Goal: Task Accomplishment & Management: Manage account settings

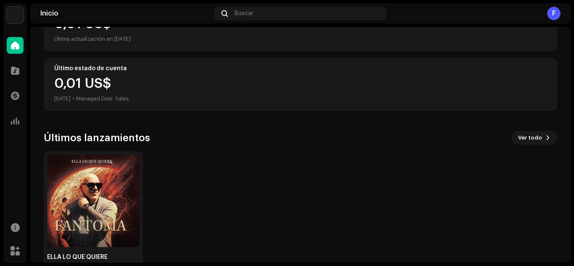
scroll to position [149, 0]
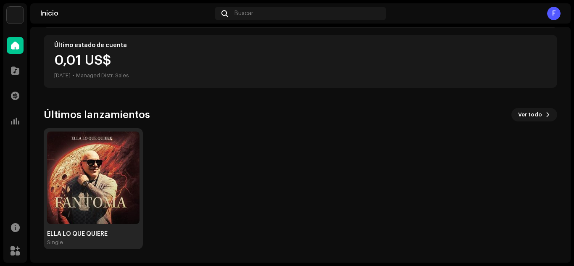
click at [118, 178] on img at bounding box center [93, 178] width 92 height 92
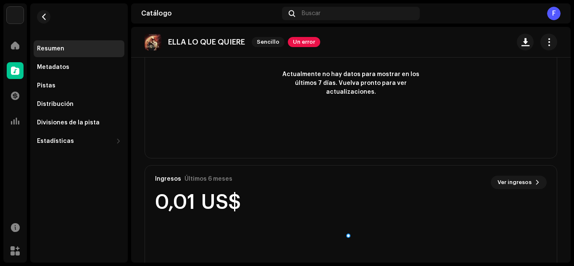
scroll to position [608, 0]
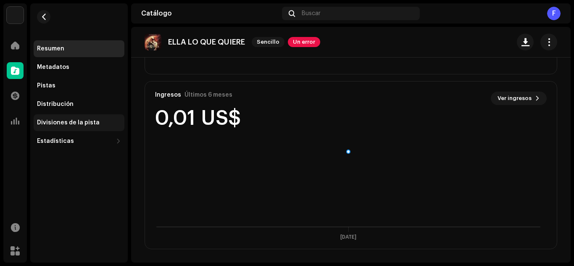
click at [66, 124] on div "Divisiones de la pista" at bounding box center [68, 122] width 63 height 7
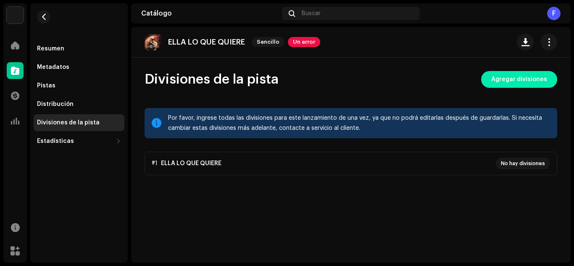
click at [511, 82] on span "Agregar divisiones" at bounding box center [519, 79] width 56 height 17
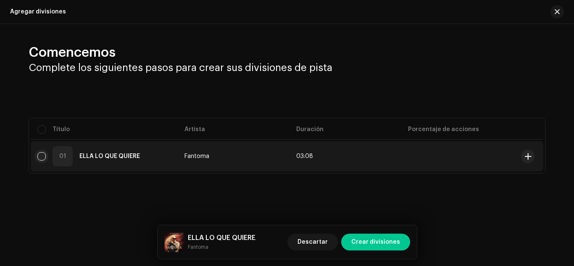
click at [43, 157] on input "checkbox" at bounding box center [41, 156] width 8 height 8
checkbox input "true"
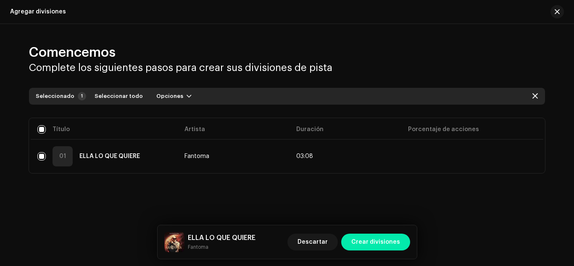
click at [370, 246] on span "Crear divisiones" at bounding box center [375, 242] width 49 height 17
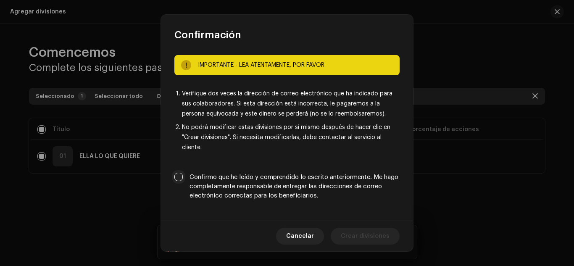
click at [181, 175] on input "Confirmo que he leído y comprendido lo escrito anteriormente. Me hago completam…" at bounding box center [178, 177] width 8 height 8
checkbox input "true"
click at [377, 237] on span "Crear divisiones" at bounding box center [365, 236] width 49 height 17
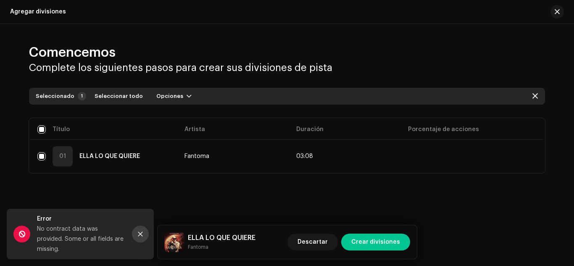
click at [141, 237] on icon "Close" at bounding box center [140, 234] width 5 height 5
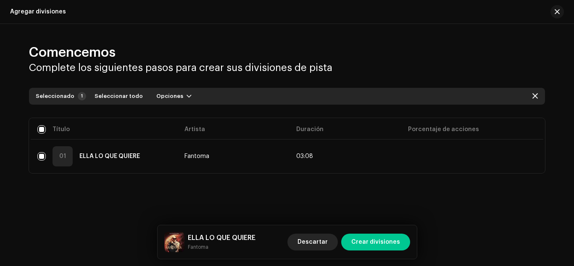
click at [327, 244] on span "Descartar" at bounding box center [313, 242] width 30 height 17
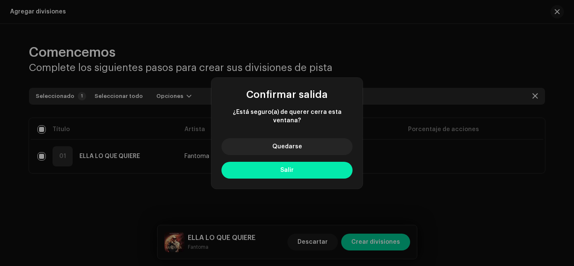
click at [293, 169] on button "Salir" at bounding box center [286, 170] width 131 height 17
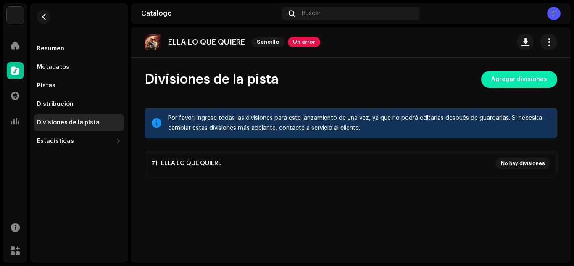
click at [500, 79] on span "Agregar divisiones" at bounding box center [519, 79] width 56 height 17
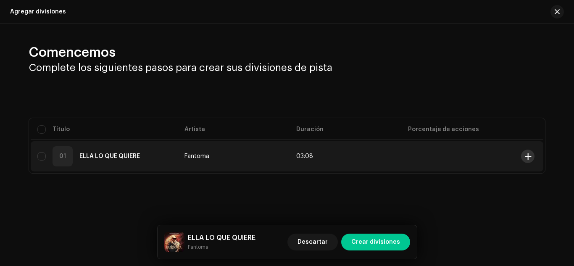
click at [529, 155] on span at bounding box center [528, 156] width 6 height 7
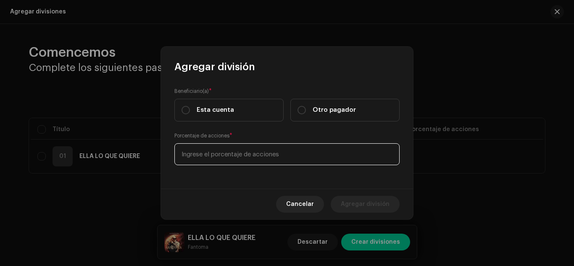
click at [280, 158] on input at bounding box center [286, 154] width 225 height 22
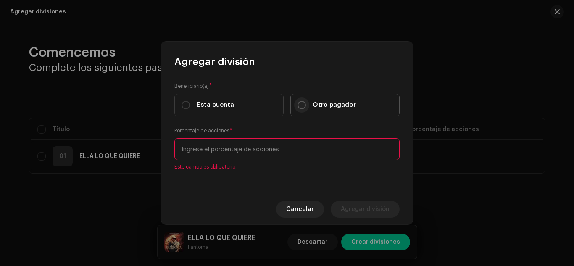
click at [301, 109] on div "Otro pagador" at bounding box center [327, 104] width 58 height 9
click at [301, 109] on input "Otro pagador" at bounding box center [302, 105] width 8 height 8
radio input "true"
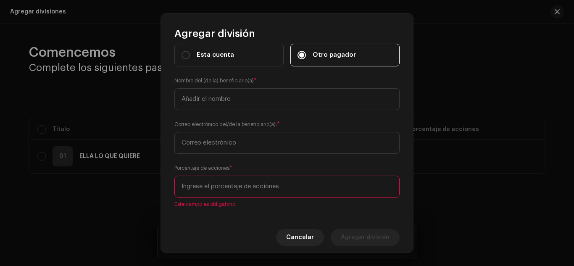
scroll to position [31, 0]
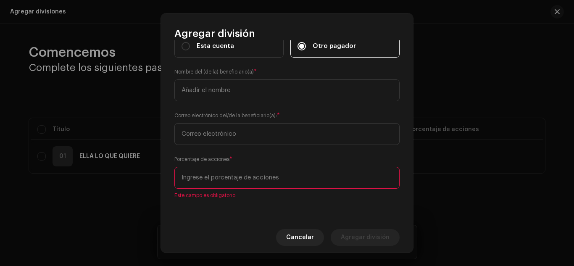
click at [295, 177] on input at bounding box center [286, 178] width 225 height 22
click at [305, 239] on span "Cancelar" at bounding box center [300, 237] width 28 height 17
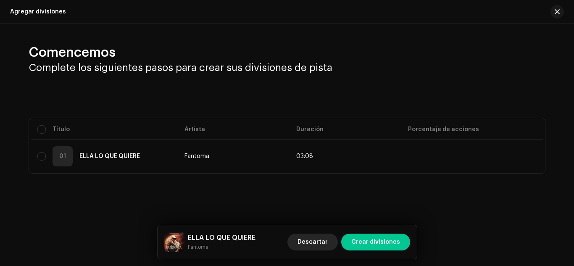
click at [314, 241] on span "Descartar" at bounding box center [313, 242] width 30 height 17
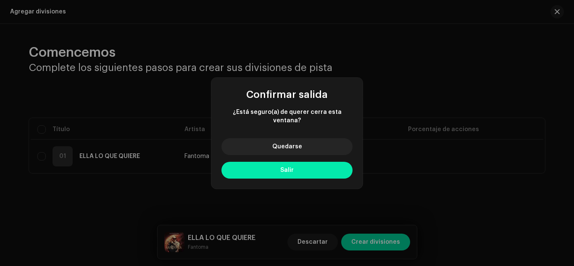
click at [283, 167] on span "Salir" at bounding box center [286, 170] width 13 height 6
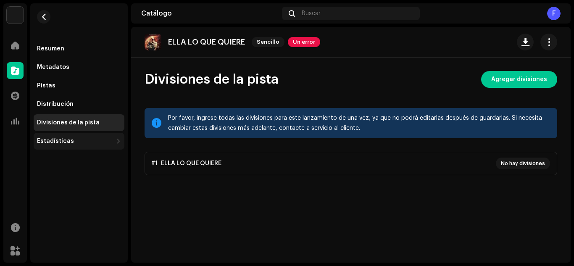
click at [87, 137] on div "Estadísticas" at bounding box center [79, 141] width 91 height 17
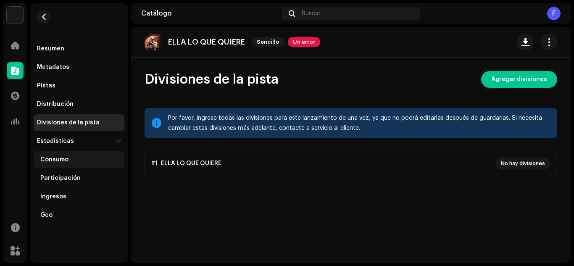
click at [66, 160] on div "Consumo" at bounding box center [54, 159] width 28 height 7
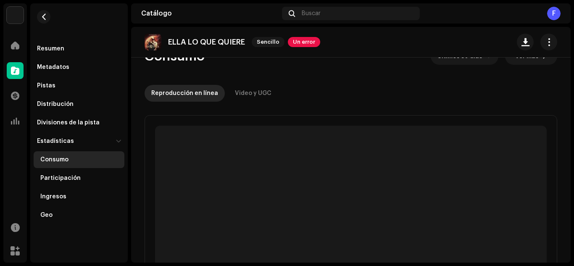
scroll to position [42, 0]
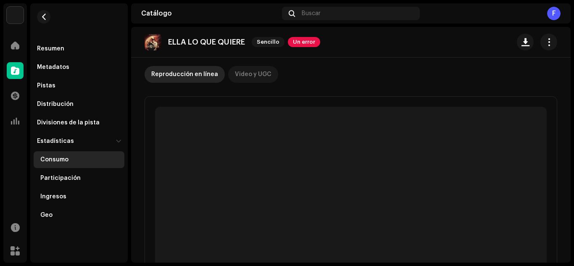
click at [256, 75] on div "Video y UGC" at bounding box center [253, 74] width 37 height 17
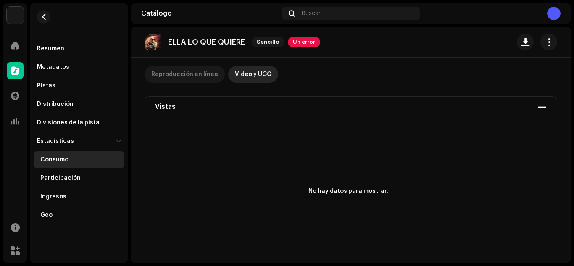
click at [188, 76] on div "Reproducción en línea" at bounding box center [184, 74] width 67 height 17
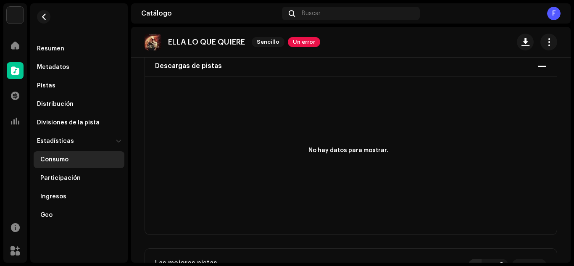
scroll to position [126, 0]
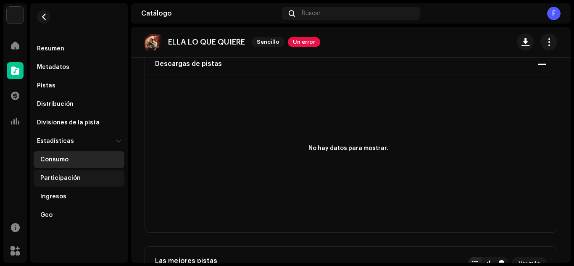
click at [75, 177] on div "Participación" at bounding box center [60, 178] width 40 height 7
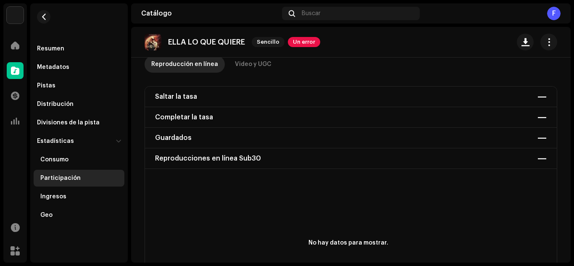
scroll to position [51, 0]
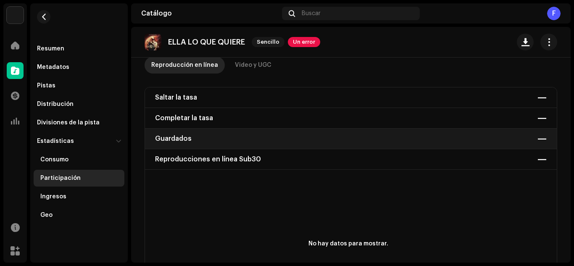
click at [208, 137] on div "Guardados —" at bounding box center [351, 139] width 412 height 21
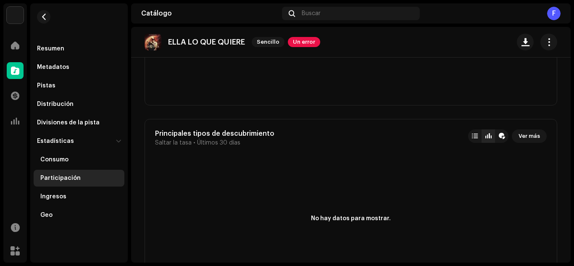
scroll to position [1312, 0]
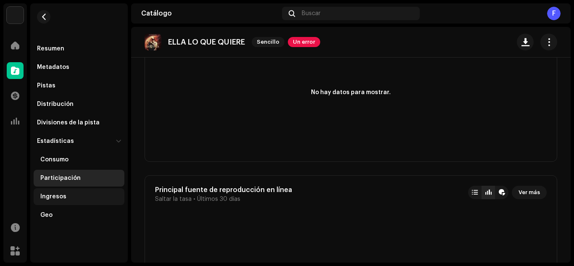
click at [64, 198] on div "Ingresos" at bounding box center [53, 196] width 26 height 7
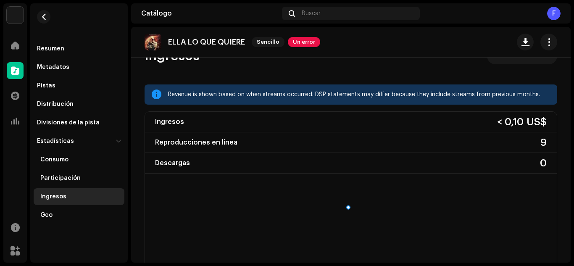
scroll to position [42, 0]
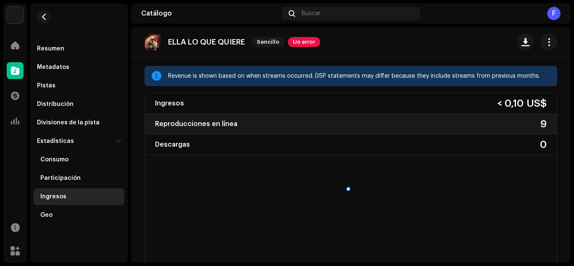
click at [282, 121] on div "Reproducciones en línea 9" at bounding box center [351, 124] width 412 height 21
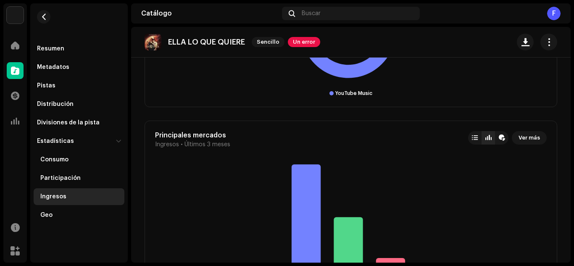
scroll to position [757, 0]
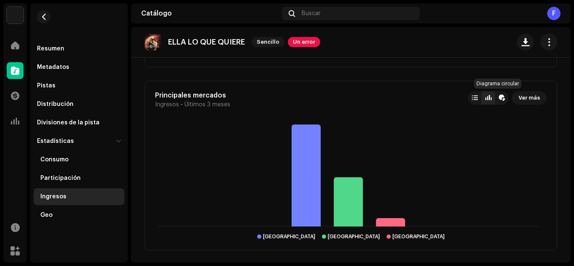
click at [499, 96] on div at bounding box center [502, 98] width 6 height 7
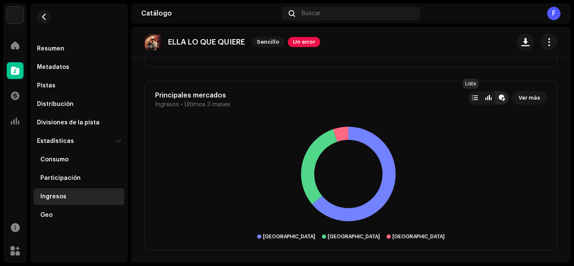
click at [472, 99] on div at bounding box center [475, 98] width 6 height 7
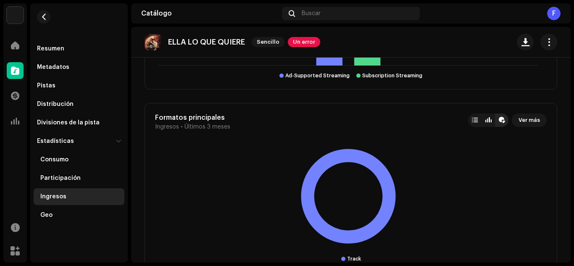
scroll to position [1080, 0]
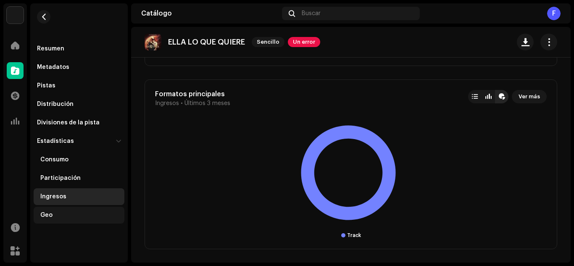
click at [43, 212] on div "Geo" at bounding box center [46, 215] width 12 height 7
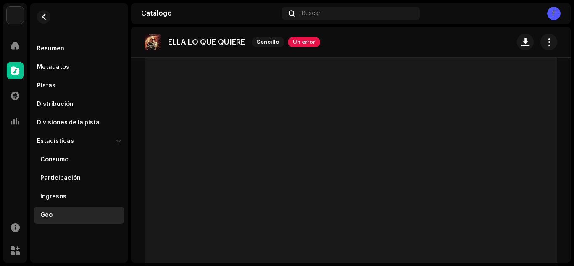
scroll to position [8, 0]
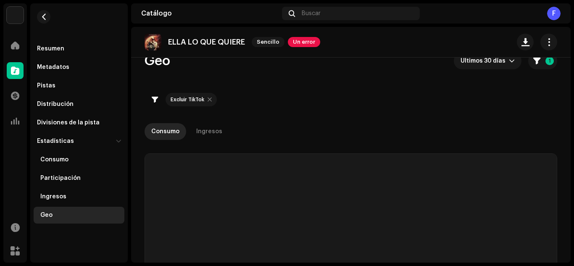
checkbox input "true"
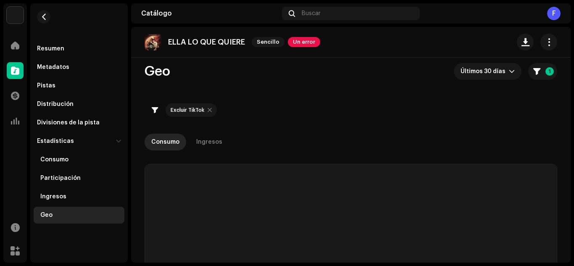
scroll to position [0, 0]
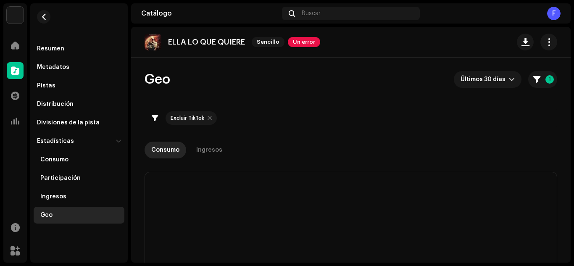
click at [156, 119] on div at bounding box center [155, 118] width 6 height 7
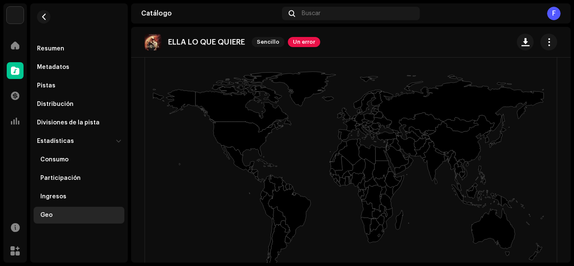
scroll to position [294, 0]
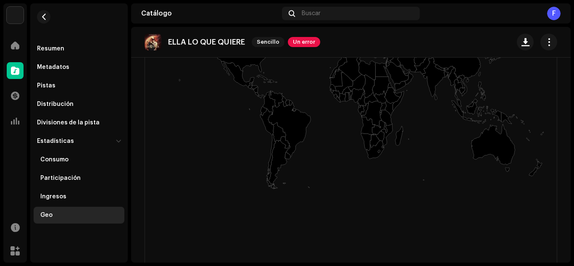
click at [291, 123] on icon at bounding box center [289, 129] width 42 height 56
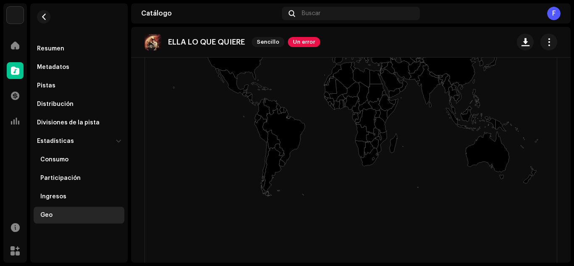
drag, startPoint x: 239, startPoint y: 119, endPoint x: 243, endPoint y: 154, distance: 35.5
click at [243, 155] on rect at bounding box center [348, 88] width 407 height 336
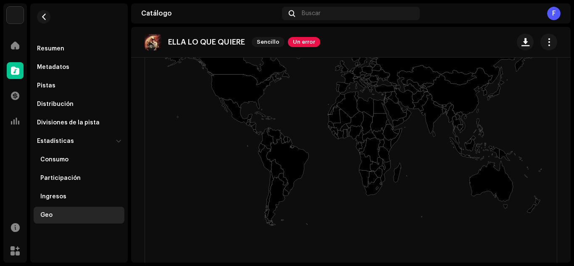
click at [237, 115] on icon at bounding box center [235, 111] width 33 height 26
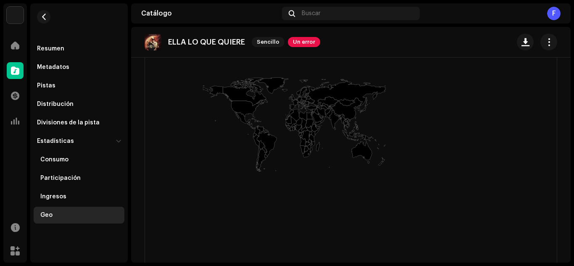
drag, startPoint x: 573, startPoint y: 192, endPoint x: 574, endPoint y: 158, distance: 34.0
click at [574, 158] on div "Fantoma Inicio Catálogo Transacciones Estadísticas Recursos Mercado Resumen Met…" at bounding box center [287, 133] width 574 height 266
drag, startPoint x: 565, startPoint y: 174, endPoint x: 574, endPoint y: 141, distance: 34.0
click at [574, 141] on div "Fantoma Inicio Catálogo Transacciones Estadísticas Recursos Mercado Resumen Met…" at bounding box center [287, 133] width 574 height 266
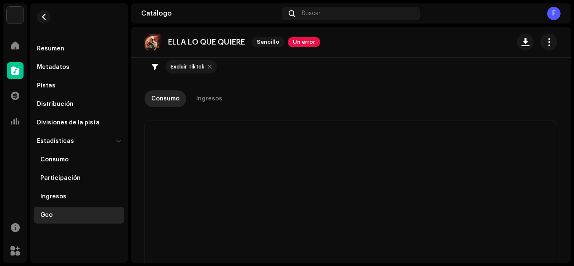
scroll to position [37, 0]
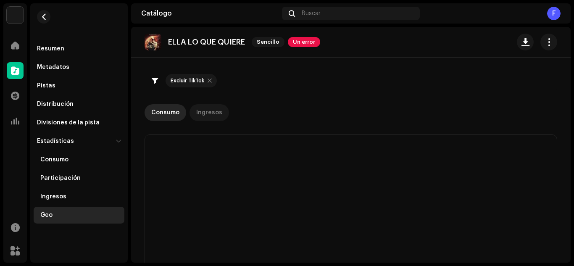
click at [204, 111] on div "Ingresos" at bounding box center [209, 112] width 26 height 17
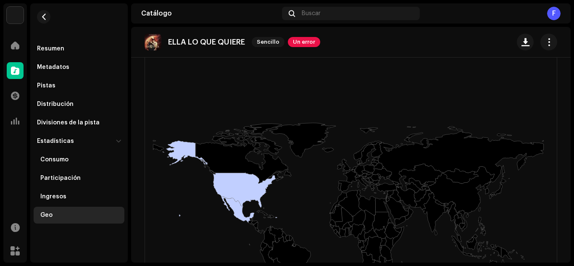
scroll to position [126, 0]
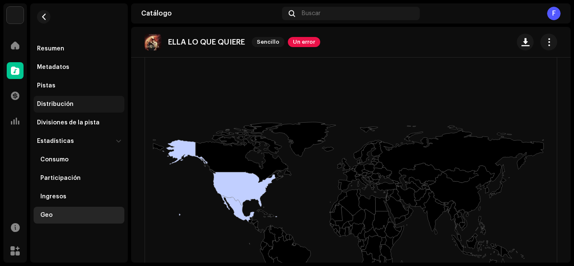
click at [61, 104] on div "Distribución" at bounding box center [55, 104] width 37 height 7
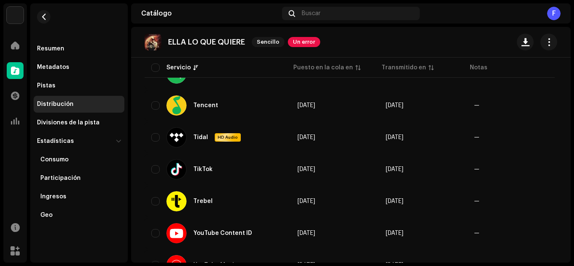
scroll to position [871, 0]
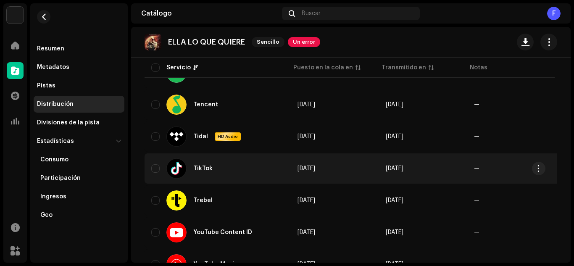
click at [201, 169] on div "TikTok" at bounding box center [202, 169] width 19 height 6
click at [156, 169] on input "checkbox" at bounding box center [155, 168] width 8 height 8
checkbox input "true"
click at [541, 168] on span "button" at bounding box center [539, 168] width 6 height 7
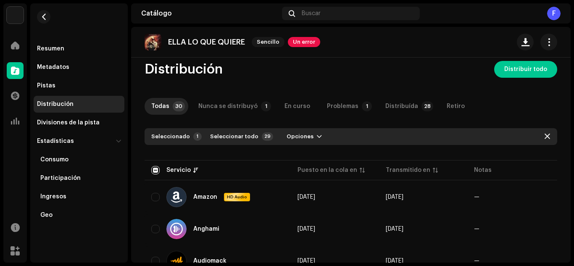
scroll to position [0, 0]
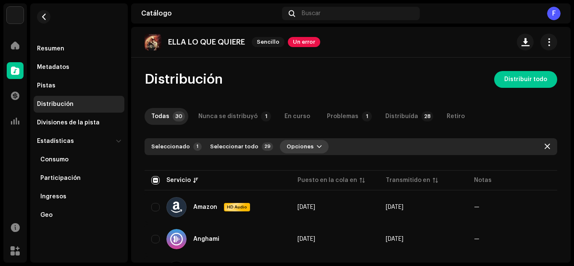
click at [298, 144] on span "Opciones" at bounding box center [300, 146] width 27 height 17
click at [227, 143] on span "Seleccionar todo" at bounding box center [234, 146] width 48 height 17
checkbox input "true"
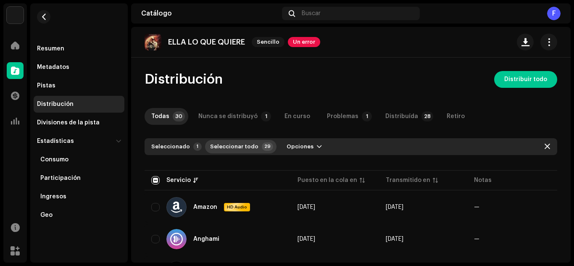
checkbox input "true"
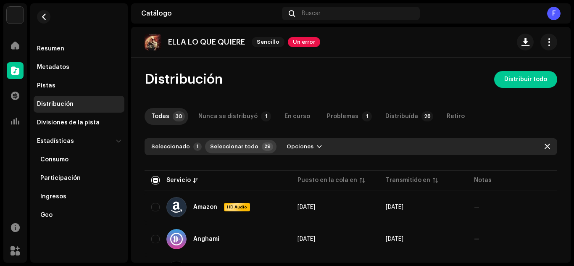
checkbox input "true"
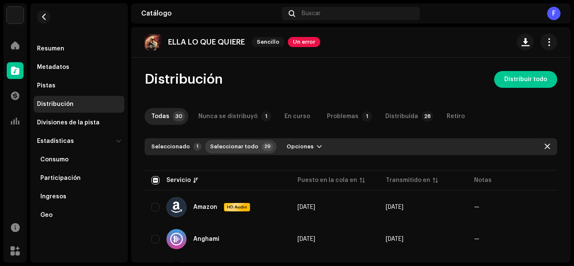
checkbox input "true"
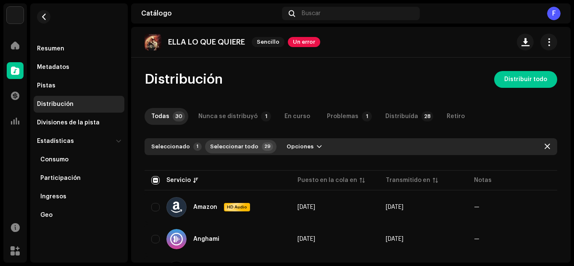
checkbox input "true"
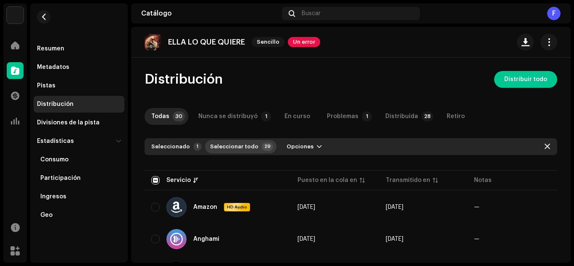
checkbox input "true"
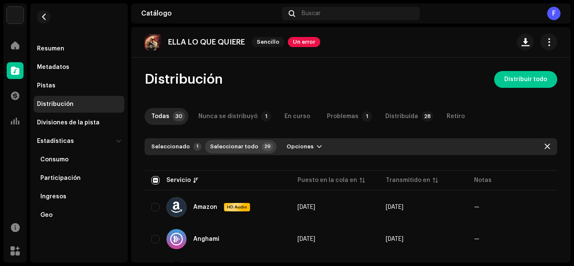
checkbox input "true"
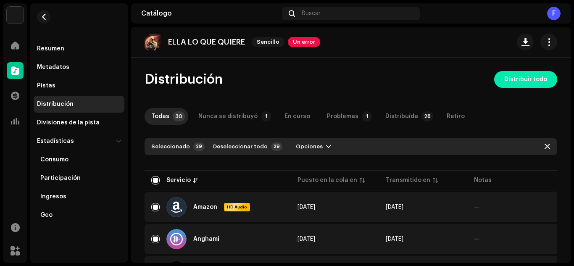
click at [498, 85] on button "Distribuir todo" at bounding box center [525, 79] width 63 height 17
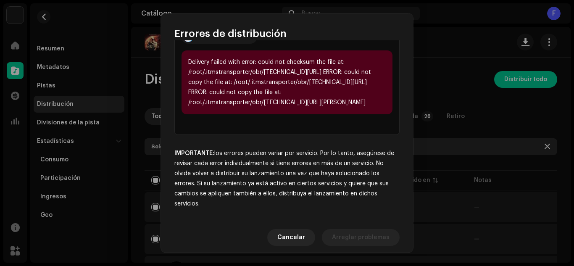
scroll to position [231, 0]
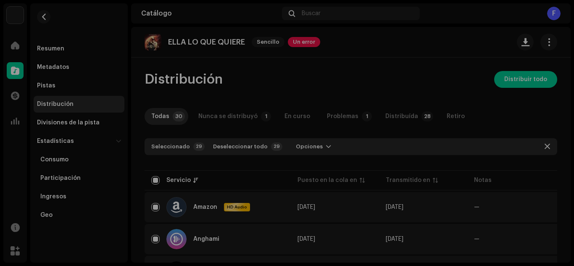
click at [136, 132] on div "Errores de distribución Seleccionó servicios con un estado de lanzamiento pendi…" at bounding box center [287, 133] width 574 height 266
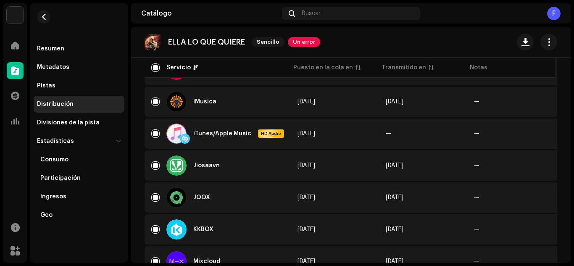
scroll to position [462, 0]
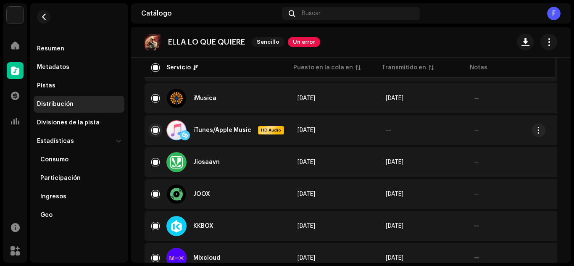
click at [152, 131] on input "Row Selected" at bounding box center [155, 130] width 8 height 8
checkbox input "false"
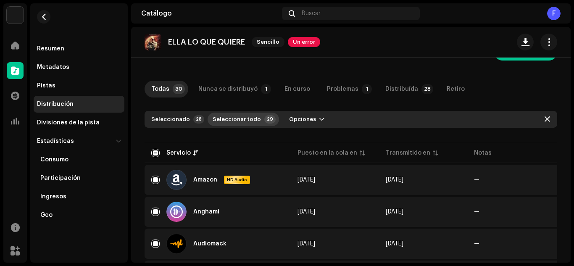
scroll to position [42, 0]
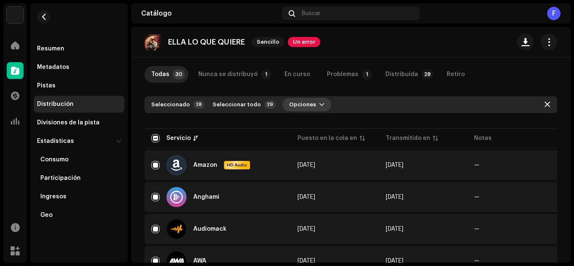
click at [306, 106] on span "Opciones" at bounding box center [302, 104] width 27 height 17
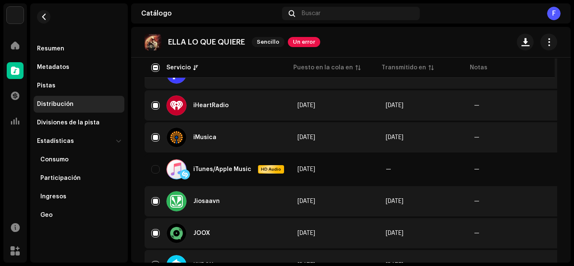
scroll to position [420, 0]
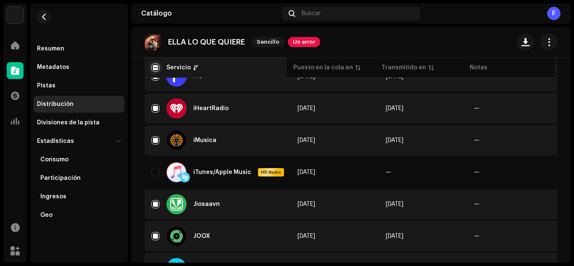
click at [155, 68] on input "checkbox" at bounding box center [155, 67] width 8 height 8
checkbox input "true"
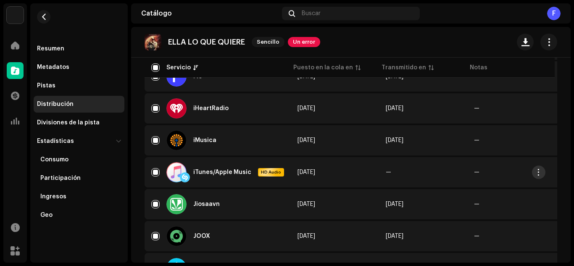
click at [540, 174] on span "button" at bounding box center [539, 172] width 6 height 7
click at [499, 193] on span "Visualizar problemas" at bounding box center [491, 191] width 63 height 7
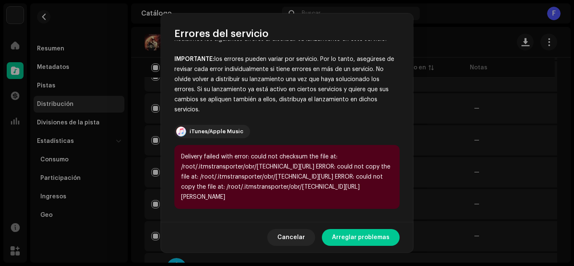
scroll to position [40, 0]
click at [370, 239] on span "Arreglar problemas" at bounding box center [361, 237] width 58 height 17
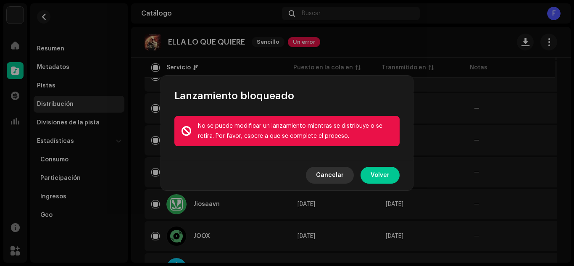
click at [332, 173] on span "Cancelar" at bounding box center [330, 175] width 28 height 17
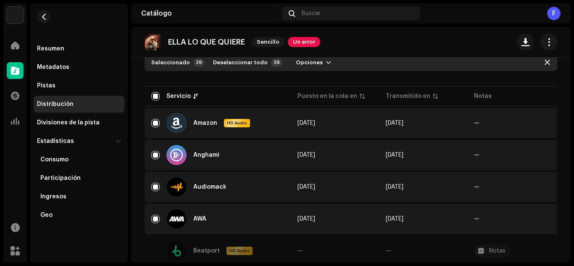
scroll to position [0, 0]
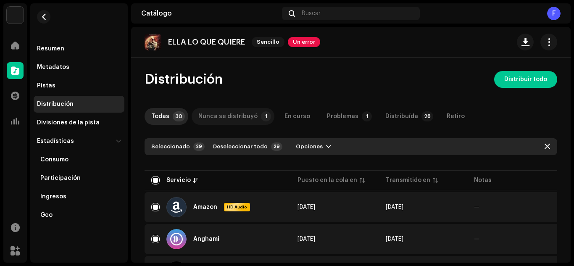
click at [231, 118] on div "Nunca se distribuyó" at bounding box center [227, 116] width 59 height 17
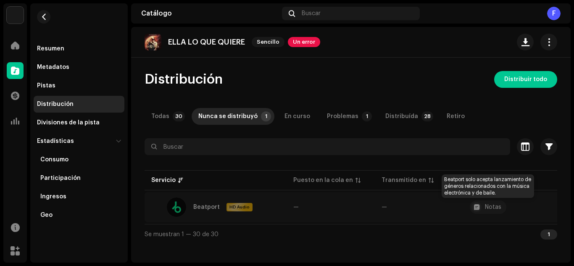
click at [496, 206] on div "Notas" at bounding box center [493, 207] width 16 height 6
click at [493, 207] on div "Notas" at bounding box center [493, 207] width 16 height 6
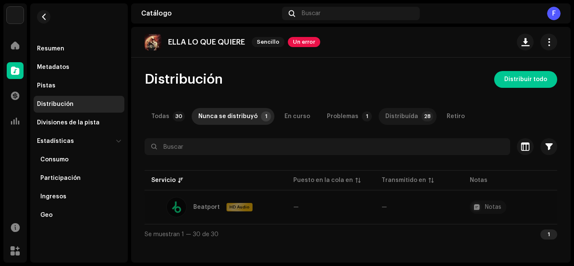
click at [400, 114] on div "Distribuída" at bounding box center [401, 116] width 33 height 17
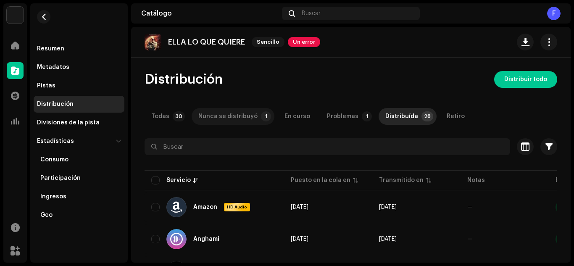
click at [233, 116] on div "Nunca se distribuyó" at bounding box center [227, 116] width 59 height 17
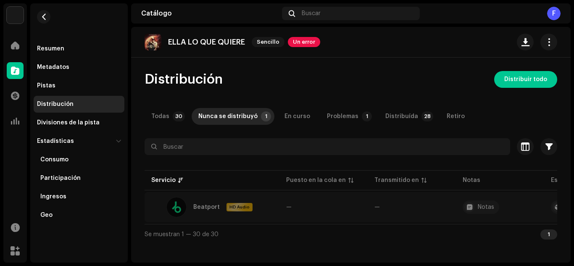
click at [208, 208] on div "Beatport" at bounding box center [206, 207] width 26 height 6
click at [179, 208] on div at bounding box center [176, 207] width 20 height 20
click at [156, 117] on div "Todas" at bounding box center [160, 116] width 18 height 17
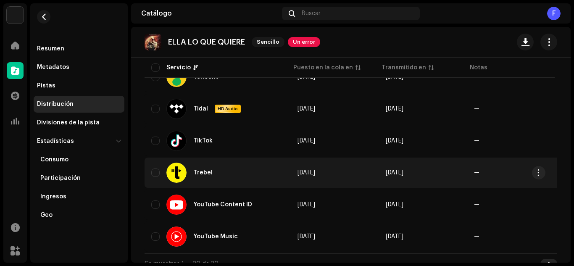
scroll to position [913, 0]
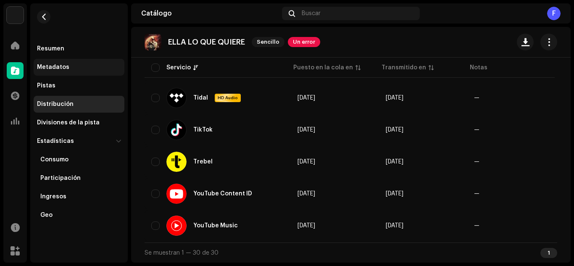
click at [61, 65] on div "Metadatos" at bounding box center [53, 67] width 32 height 7
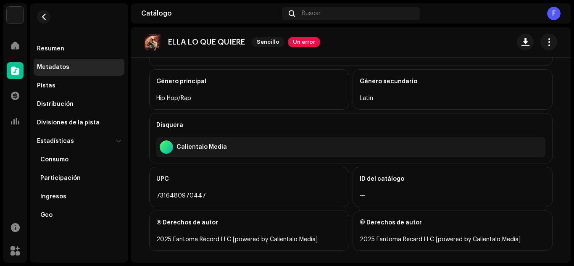
scroll to position [303, 0]
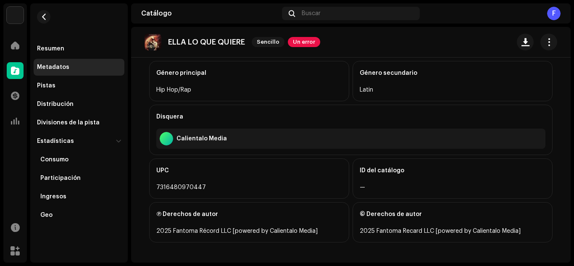
click at [395, 231] on div "2025 Fantoma Recard LLC [powered by Calientalo Media]" at bounding box center [453, 231] width 186 height 10
click at [380, 218] on div "© Derechos de autor" at bounding box center [453, 215] width 186 height 24
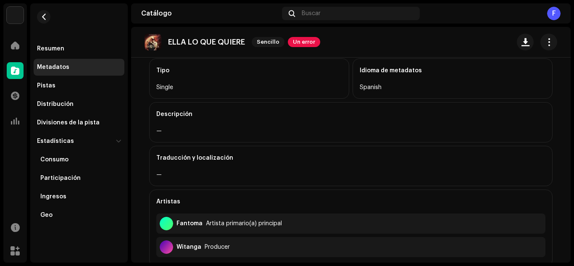
scroll to position [8, 0]
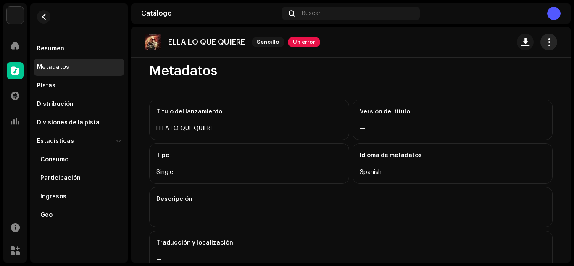
click at [545, 41] on span "button" at bounding box center [549, 42] width 8 height 7
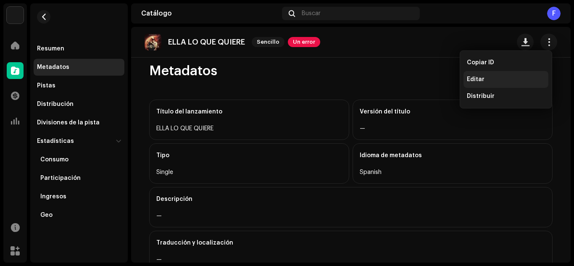
click at [481, 77] on span "Editar" at bounding box center [476, 79] width 18 height 7
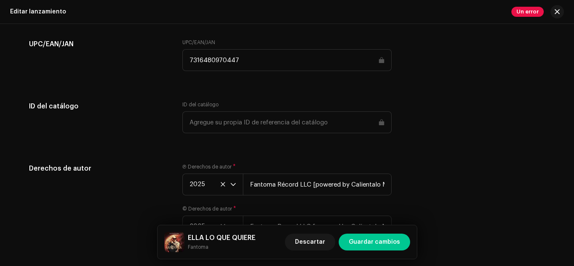
scroll to position [1345, 0]
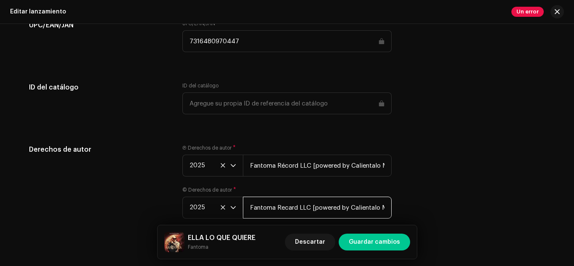
click at [290, 208] on input "Fantoma Recard LLC [powered by Calientalo Media]" at bounding box center [317, 208] width 149 height 22
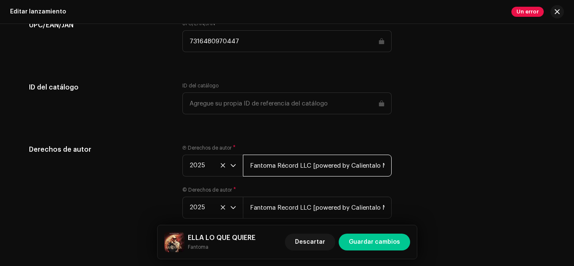
click at [281, 165] on input "Fantoma Récord LLC [powered by Calientalo Media]" at bounding box center [317, 166] width 149 height 22
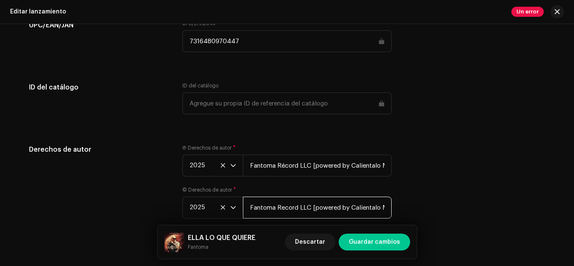
click at [280, 207] on input "Fantoma Record LLC [powered by Calientalo Media]" at bounding box center [317, 208] width 149 height 22
paste input "é"
type input "Fantoma Récord LLC [powered by Calientalo Media]"
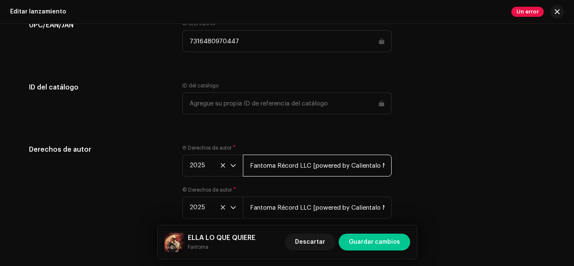
click at [280, 165] on input "Fantoma Récord LLC [powered by Calientalo Media]" at bounding box center [317, 166] width 149 height 22
type input "Fantoma Record LLC [powered by Calientalo Media]"
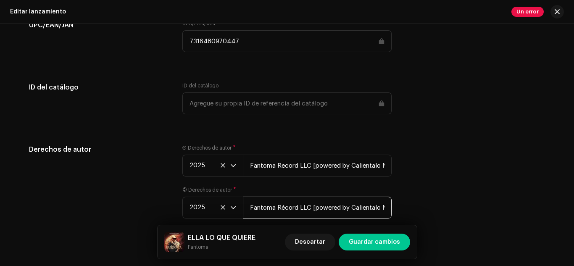
click at [282, 209] on input "Fantoma Récord LLC [powered by Calientalo Media]" at bounding box center [317, 208] width 149 height 22
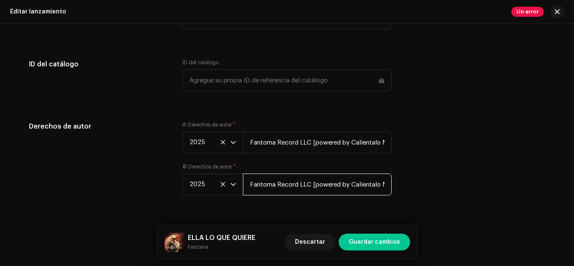
scroll to position [1387, 0]
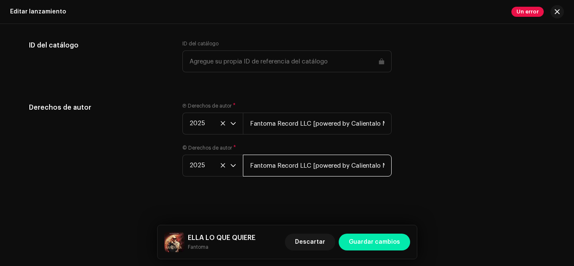
type input "Fantoma Record LLC [powered by Calientalo Media]"
click at [366, 241] on span "Guardar cambios" at bounding box center [374, 242] width 51 height 17
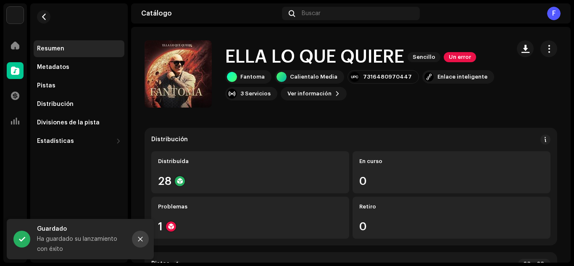
click at [140, 240] on icon "Close" at bounding box center [140, 239] width 5 height 5
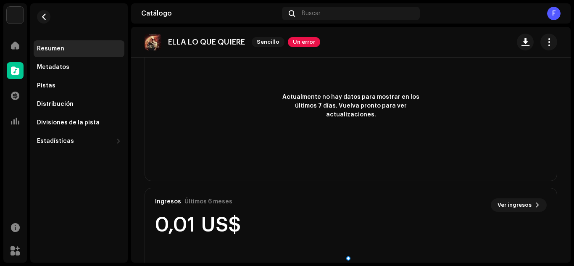
scroll to position [546, 0]
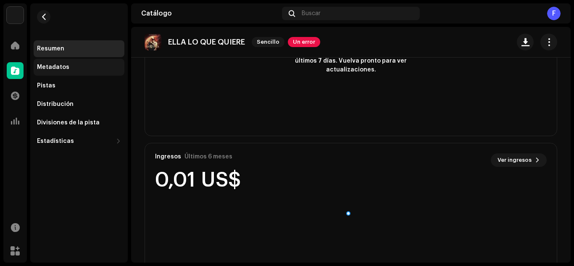
click at [55, 66] on div "Metadatos" at bounding box center [53, 67] width 32 height 7
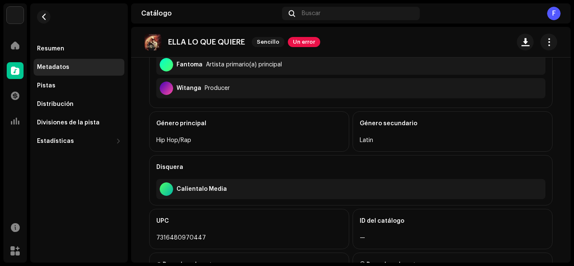
scroll to position [303, 0]
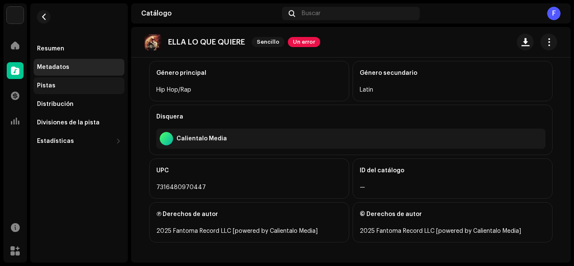
click at [58, 87] on div "Pistas" at bounding box center [79, 85] width 84 height 7
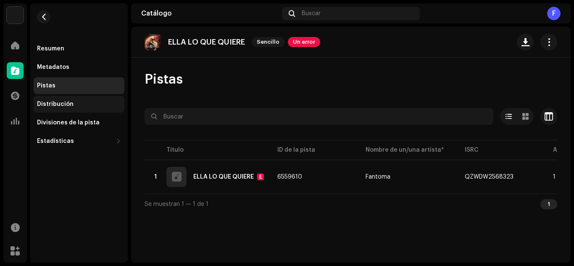
click at [57, 106] on div "Distribución" at bounding box center [55, 104] width 37 height 7
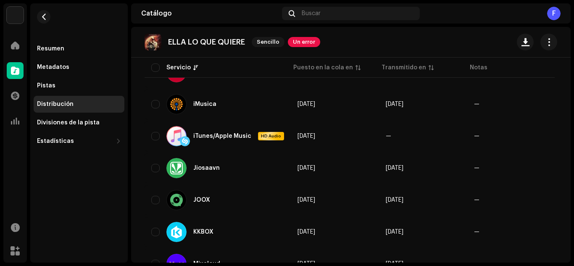
scroll to position [462, 0]
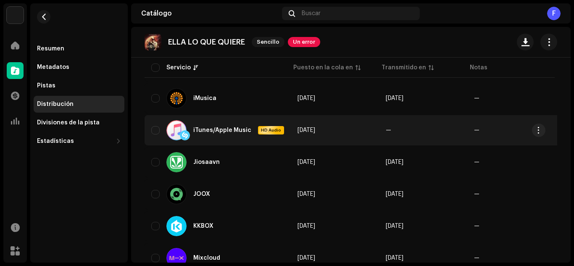
click at [221, 130] on div "iTunes/Apple Music" at bounding box center [222, 130] width 58 height 6
click at [179, 131] on div at bounding box center [176, 130] width 20 height 20
click at [543, 128] on button "button" at bounding box center [538, 130] width 13 height 13
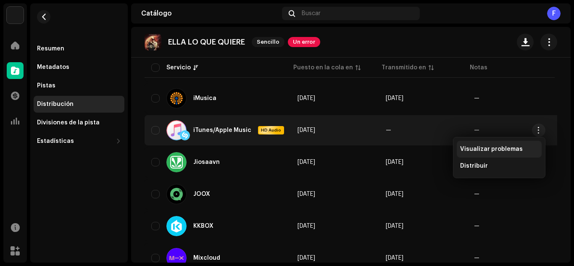
click at [511, 147] on span "Visualizar problemas" at bounding box center [491, 149] width 63 height 7
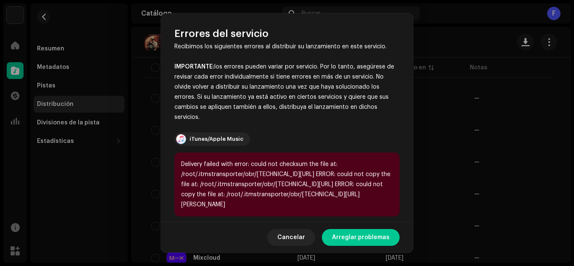
scroll to position [0, 0]
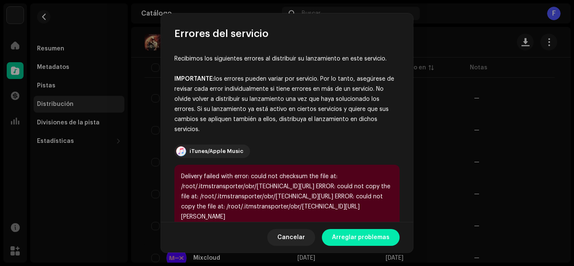
click at [380, 240] on span "Arreglar problemas" at bounding box center [361, 237] width 58 height 17
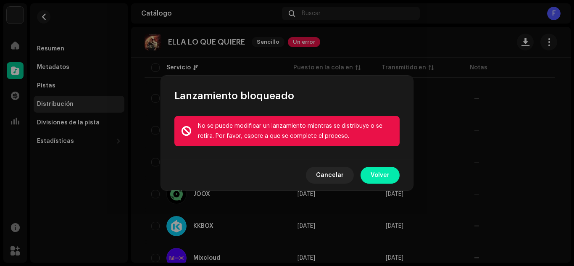
click at [379, 177] on span "Volver" at bounding box center [380, 175] width 19 height 17
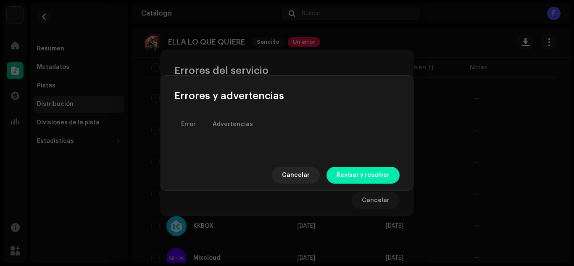
click at [364, 174] on span "Revisar y resolver" at bounding box center [363, 175] width 53 height 17
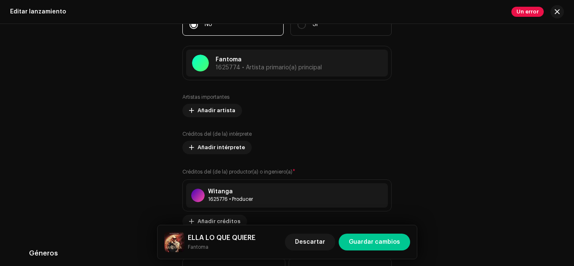
scroll to position [800, 0]
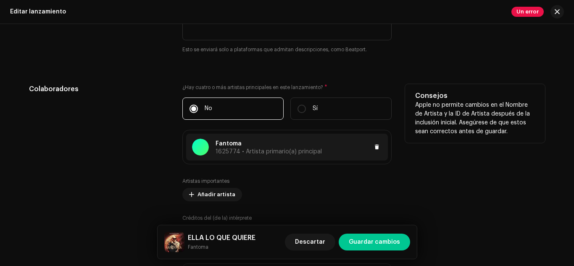
click at [258, 145] on p "Fantoma" at bounding box center [269, 144] width 106 height 9
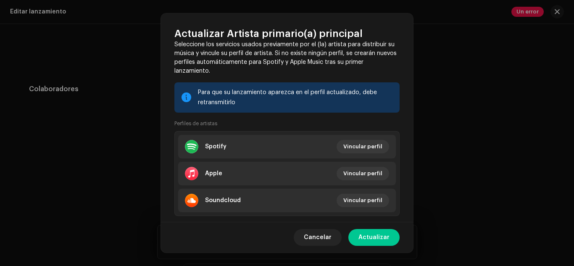
scroll to position [143, 0]
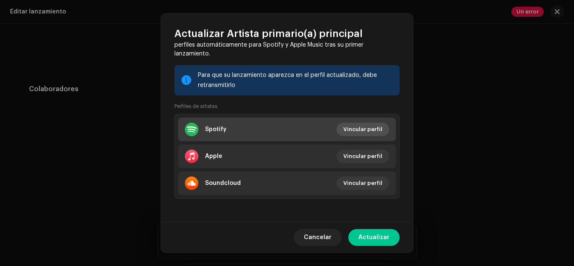
click at [359, 131] on span "Vincular perfil" at bounding box center [362, 129] width 39 height 17
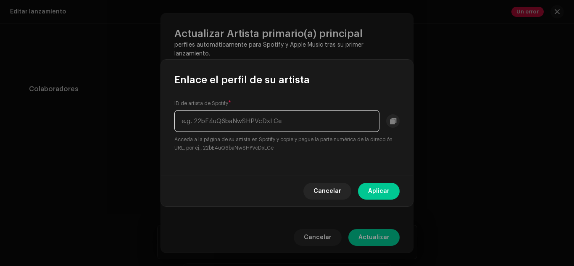
click at [240, 123] on input "text" at bounding box center [276, 121] width 205 height 22
paste input "[URL][DOMAIN_NAME]"
type input "[URL][DOMAIN_NAME]"
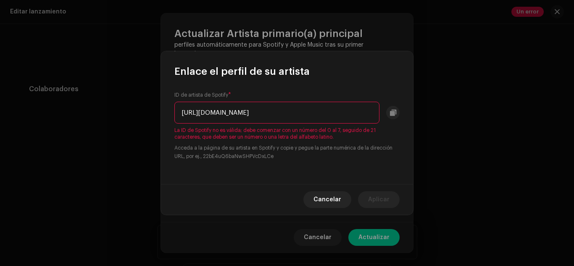
scroll to position [0, 0]
drag, startPoint x: 338, startPoint y: 114, endPoint x: 169, endPoint y: 114, distance: 169.4
click at [169, 114] on div "ID de artista de Spotify * [URL][DOMAIN_NAME] La ID de Spotify no es válida; de…" at bounding box center [287, 131] width 252 height 106
click at [218, 113] on input "[URL][DOMAIN_NAME]" at bounding box center [276, 113] width 205 height 22
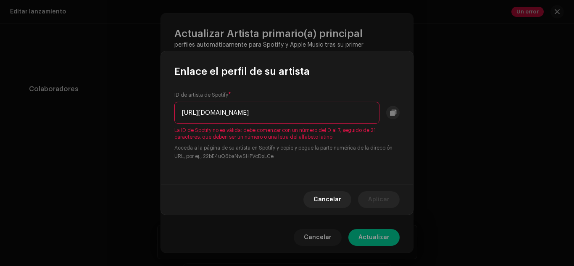
click at [370, 112] on input "[URL][DOMAIN_NAME]" at bounding box center [276, 113] width 205 height 22
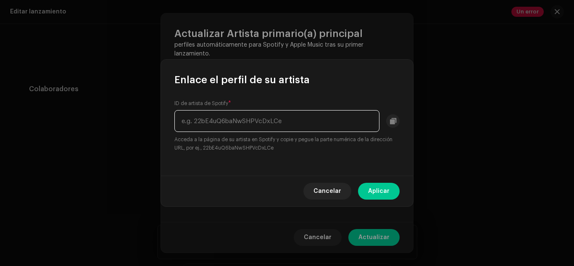
click at [270, 119] on input "text" at bounding box center [276, 121] width 205 height 22
paste input "3ubldgP6JAP5MmEoB1Z6CI"
type input "3ubldgP6JAP5MmEoB1Z6CI"
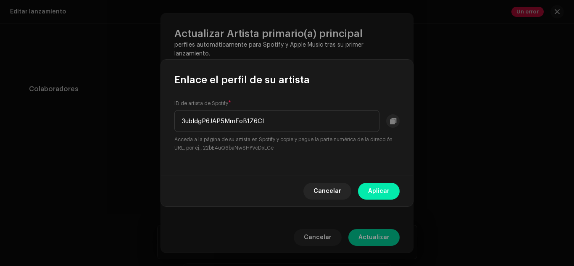
click at [382, 191] on span "Aplicar" at bounding box center [378, 191] width 21 height 17
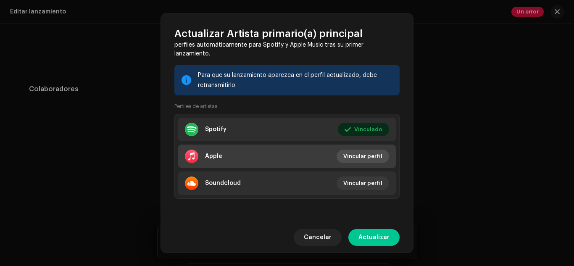
click at [353, 158] on span "Vincular perfil" at bounding box center [362, 156] width 39 height 17
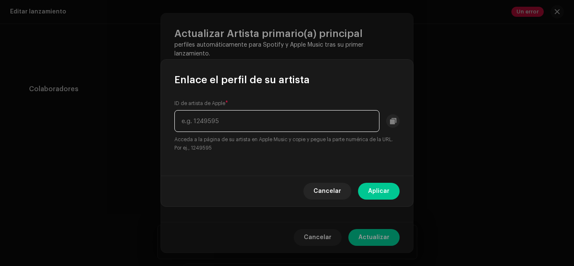
click at [230, 126] on input "text" at bounding box center [276, 121] width 205 height 22
paste input "1659919576"
type input "1659919576"
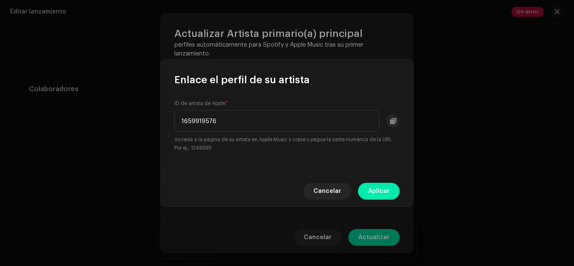
click at [381, 190] on span "Aplicar" at bounding box center [378, 191] width 21 height 17
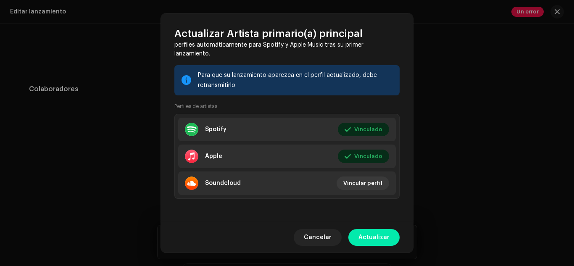
click at [382, 238] on span "Actualizar" at bounding box center [374, 237] width 31 height 17
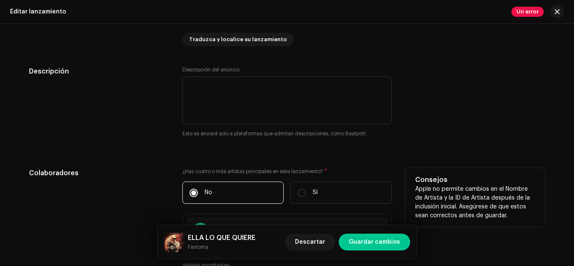
scroll to position [800, 0]
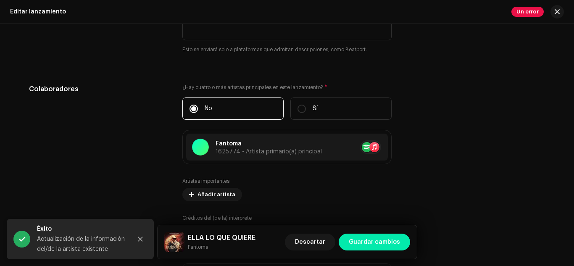
click at [374, 243] on span "Guardar cambios" at bounding box center [374, 242] width 51 height 17
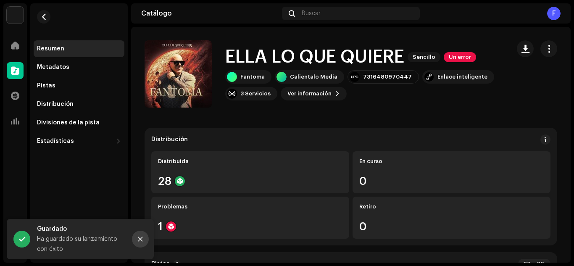
click at [139, 240] on icon "Close" at bounding box center [140, 239] width 6 height 6
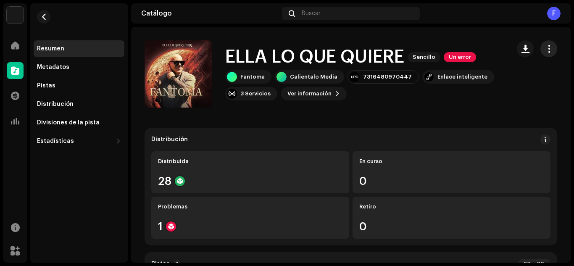
click at [545, 50] on span "button" at bounding box center [549, 48] width 8 height 7
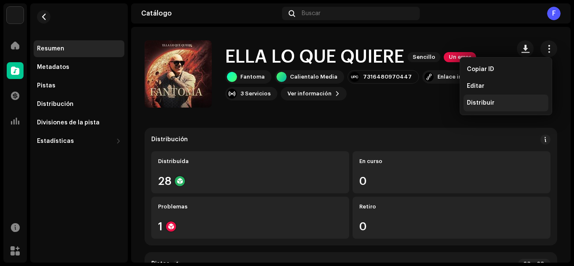
click at [475, 103] on span "Distribuir" at bounding box center [481, 103] width 28 height 7
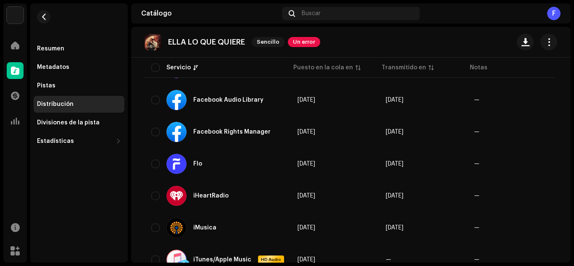
scroll to position [380, 0]
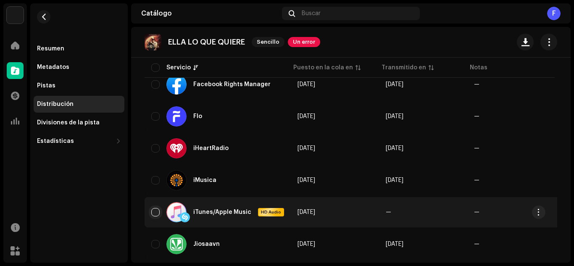
click at [154, 214] on input "checkbox" at bounding box center [155, 212] width 8 height 8
checkbox input "true"
click at [539, 212] on span "button" at bounding box center [539, 212] width 6 height 7
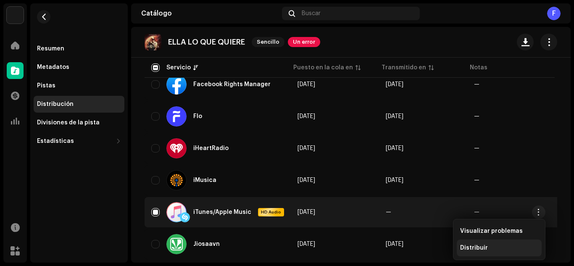
click at [486, 249] on div "Distribuir" at bounding box center [499, 248] width 78 height 7
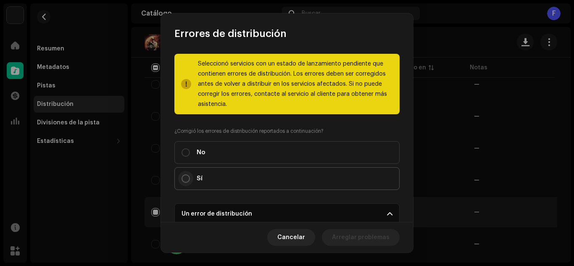
click at [184, 177] on input "Sí" at bounding box center [186, 178] width 8 height 8
radio input "true"
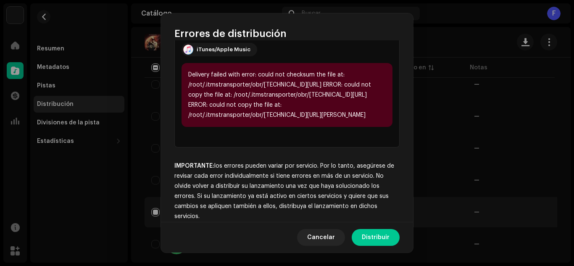
scroll to position [210, 0]
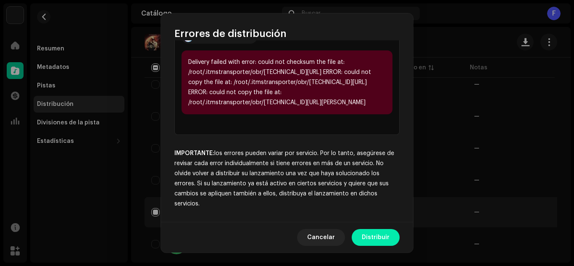
click at [392, 242] on button "Distribuir" at bounding box center [376, 237] width 48 height 17
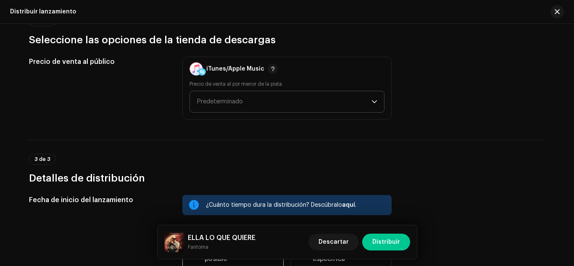
click at [375, 102] on icon "dropdown trigger" at bounding box center [375, 102] width 6 height 6
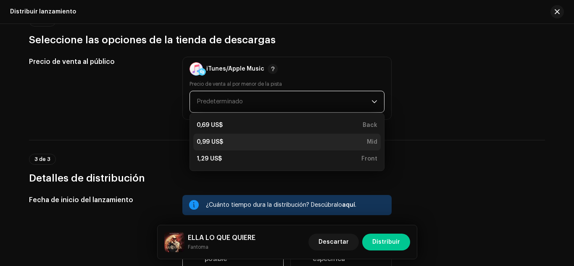
click at [254, 137] on li "0,99 US$ Mid" at bounding box center [286, 142] width 187 height 17
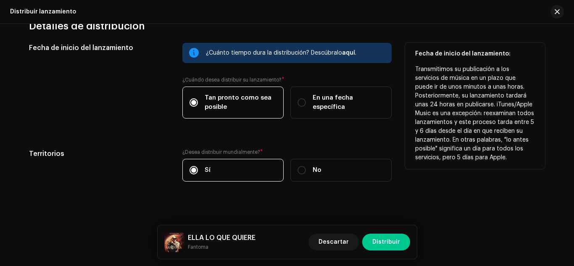
scroll to position [369, 0]
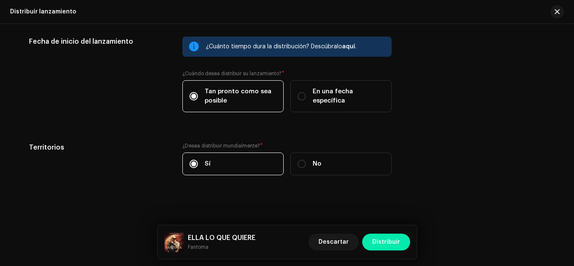
click at [384, 242] on span "Distribuir" at bounding box center [386, 242] width 28 height 17
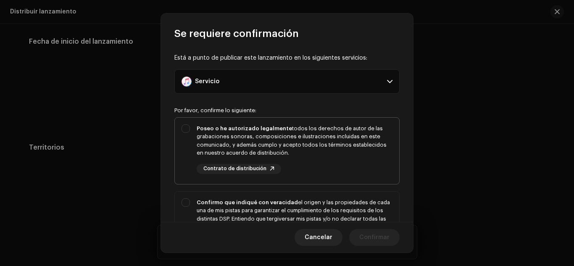
click at [186, 129] on div "Poseo o he autorizado legalmente todos los derechos de autor de las grabaciones…" at bounding box center [287, 149] width 224 height 63
checkbox input "true"
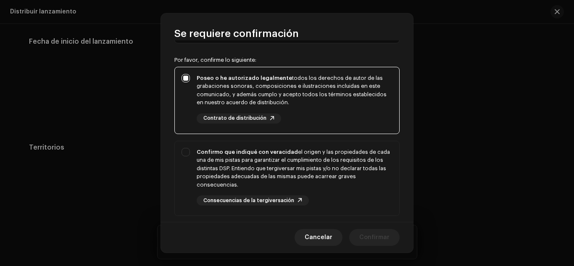
scroll to position [126, 0]
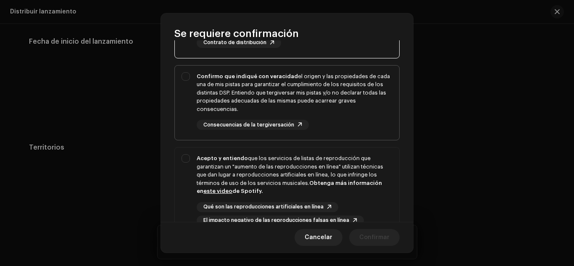
click at [185, 75] on div "Confirmo que indiqué con veracidad el origen y las propiedades de cada una de m…" at bounding box center [287, 101] width 224 height 71
checkbox input "true"
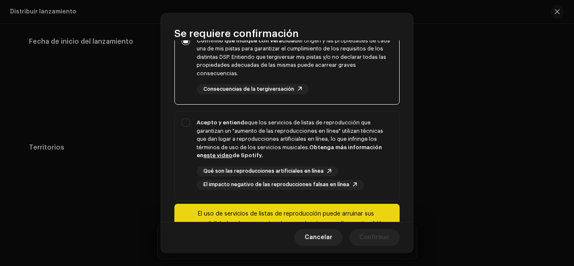
scroll to position [207, 0]
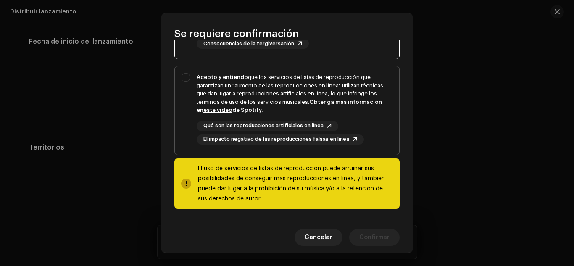
click at [182, 74] on div "Acepto y entiendo que los servicios de listas de reproducción que garantizan un…" at bounding box center [287, 108] width 224 height 85
checkbox input "true"
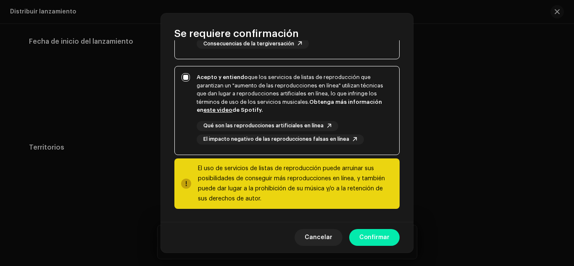
click at [378, 238] on span "Confirmar" at bounding box center [374, 237] width 30 height 17
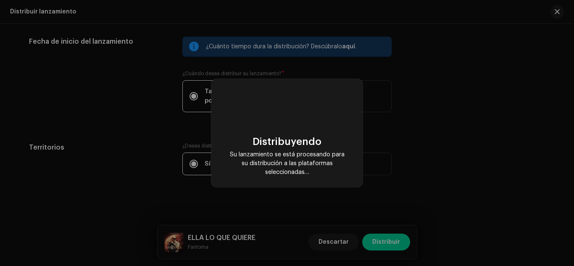
scroll to position [0, 0]
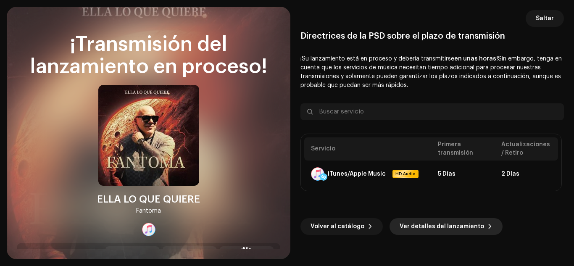
click at [444, 228] on span "Ver detalles del lanzamiento" at bounding box center [442, 226] width 84 height 17
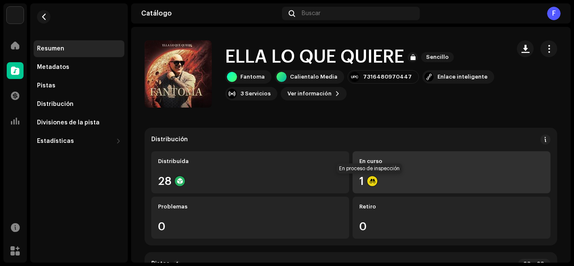
click at [369, 181] on div at bounding box center [372, 181] width 10 height 10
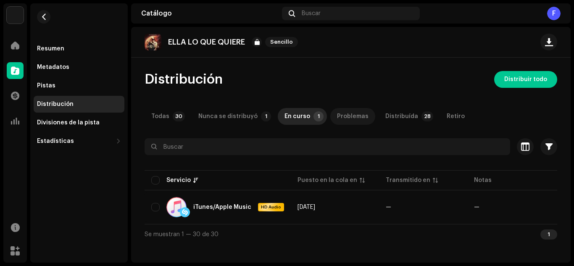
click at [340, 116] on div "Problemas" at bounding box center [353, 116] width 32 height 17
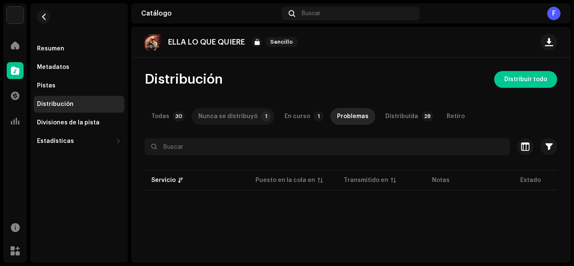
click at [243, 116] on div "Nunca se distribuyó" at bounding box center [227, 116] width 59 height 17
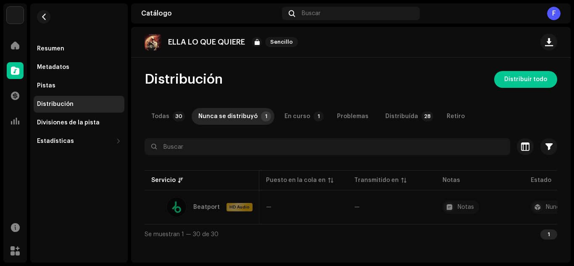
scroll to position [0, 52]
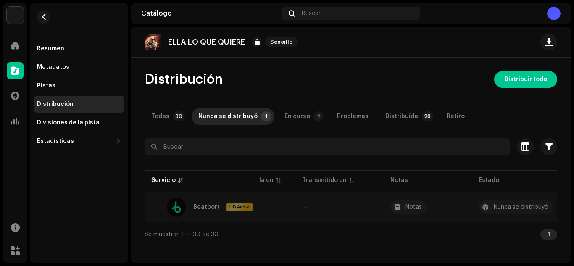
click at [502, 208] on div "Nunca se distribuyó" at bounding box center [521, 207] width 55 height 6
click at [232, 207] on span "HD Audio" at bounding box center [239, 207] width 24 height 6
click at [422, 118] on p-tab "Distribuída 28" at bounding box center [408, 116] width 58 height 17
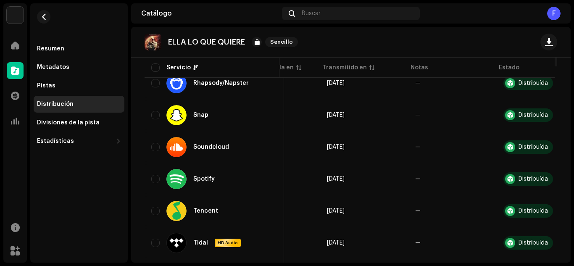
scroll to position [597, 0]
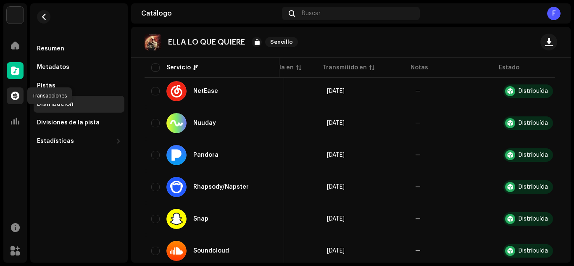
click at [19, 97] on span at bounding box center [15, 95] width 8 height 7
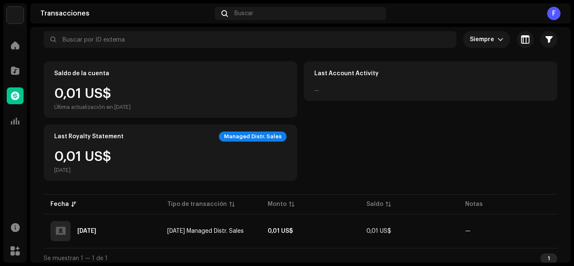
scroll to position [52, 0]
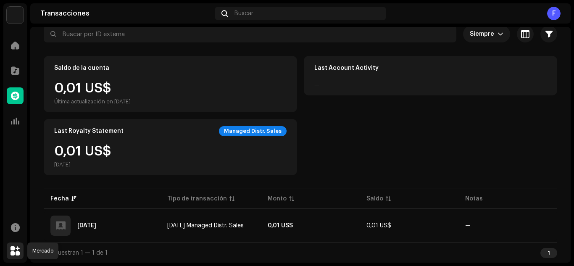
click at [15, 250] on span at bounding box center [15, 251] width 9 height 7
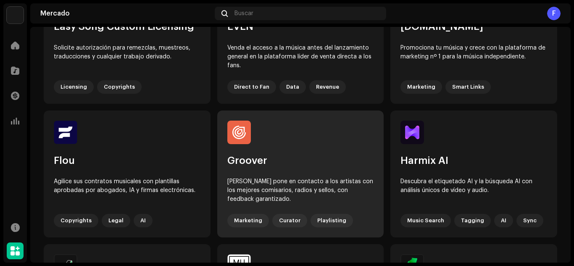
scroll to position [378, 0]
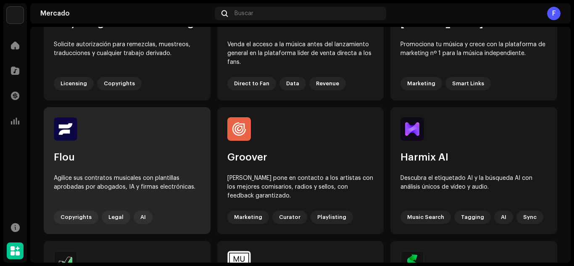
click at [112, 158] on div "Flou" at bounding box center [127, 157] width 147 height 13
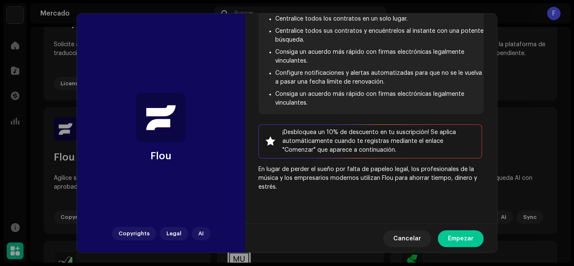
scroll to position [13, 0]
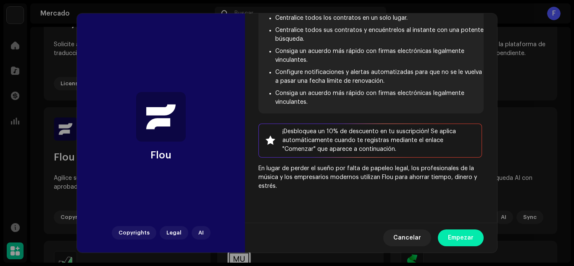
click at [455, 233] on span "Empezar" at bounding box center [461, 237] width 26 height 17
click at [410, 240] on span "Cancelar" at bounding box center [407, 237] width 28 height 17
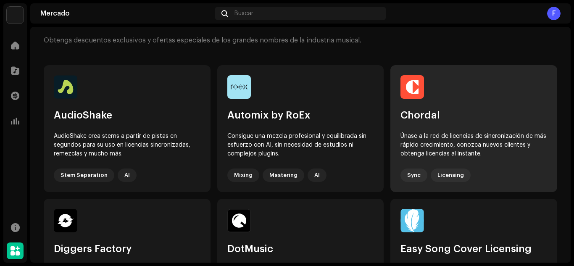
scroll to position [42, 0]
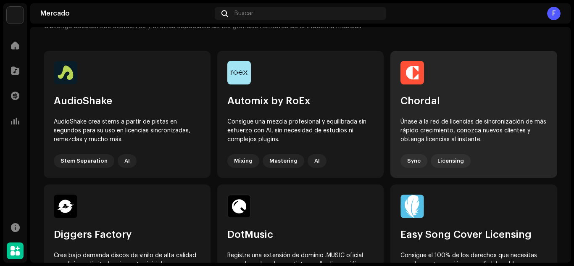
click at [431, 124] on div "Únase a la red de licencias de sincronización de más rápido crecimiento, conozc…" at bounding box center [474, 131] width 147 height 26
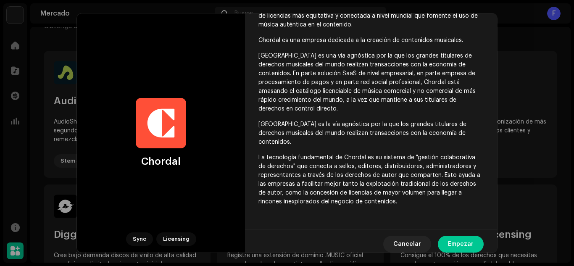
scroll to position [335, 0]
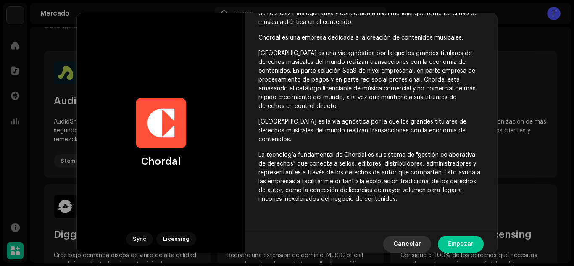
click at [399, 244] on span "Cancelar" at bounding box center [407, 244] width 28 height 17
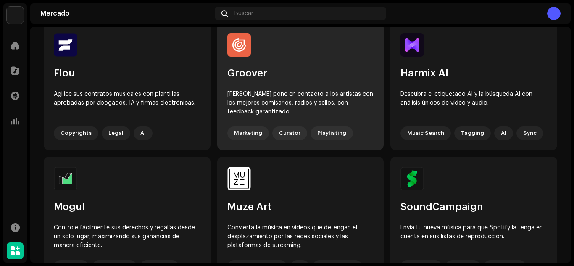
scroll to position [504, 0]
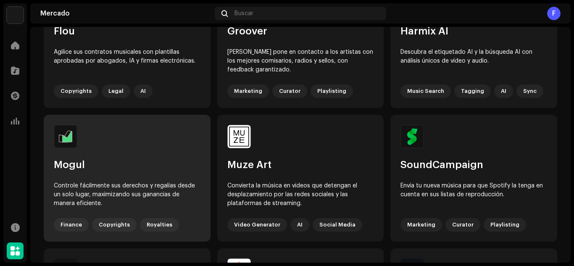
click at [146, 195] on div "Controle fácilmente sus derechos y regalías desde un solo lugar, maximizando su…" at bounding box center [127, 195] width 147 height 26
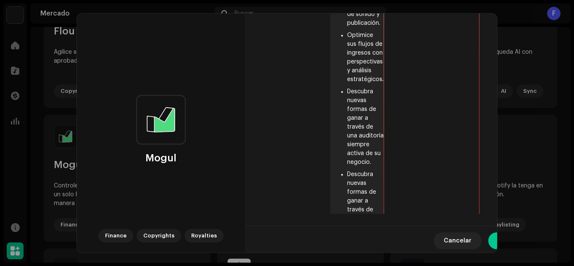
scroll to position [378, 0]
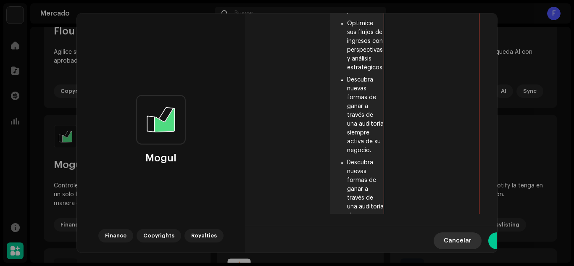
click at [444, 239] on span "Cancelar" at bounding box center [458, 240] width 28 height 17
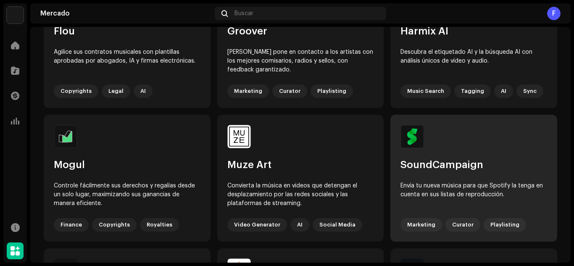
click at [422, 185] on div "Envía tu nueva música para que Spotify la tenga en cuenta en sus listas de repr…" at bounding box center [474, 195] width 147 height 26
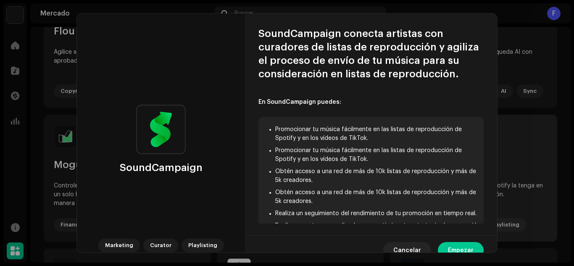
scroll to position [6, 0]
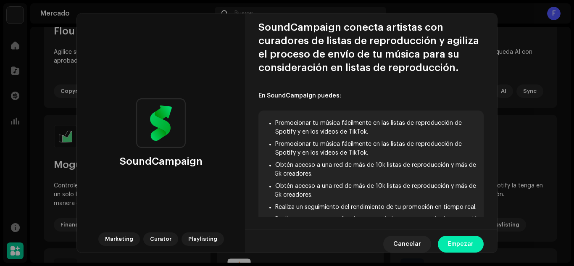
click at [458, 242] on span "Empezar" at bounding box center [461, 244] width 26 height 17
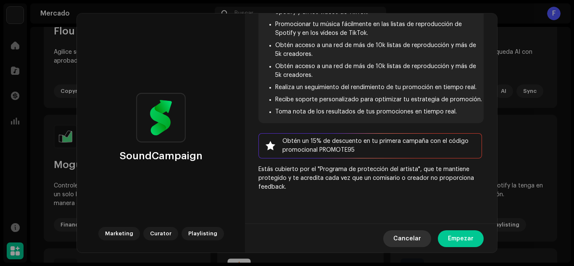
scroll to position [13, 0]
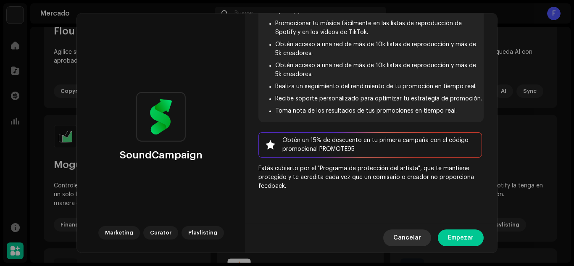
click at [407, 237] on span "Cancelar" at bounding box center [407, 237] width 28 height 17
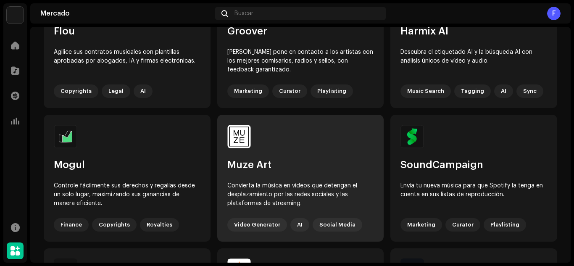
click at [275, 193] on div "Convierta la música en vídeos que detengan el desplazamiento por las redes soci…" at bounding box center [300, 195] width 147 height 26
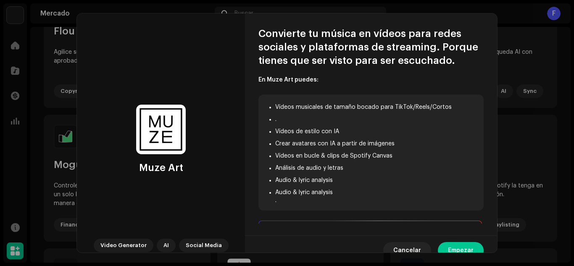
scroll to position [6, 0]
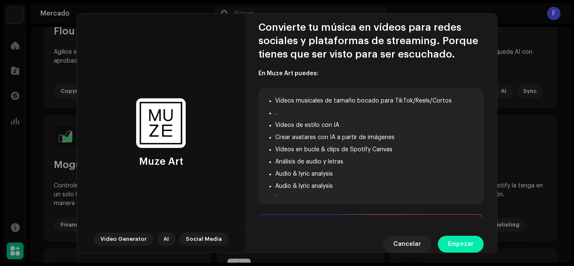
click at [453, 244] on span "Empezar" at bounding box center [461, 244] width 26 height 17
click at [403, 242] on span "Cancelar" at bounding box center [407, 244] width 28 height 17
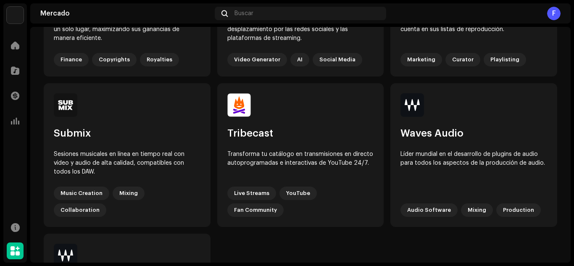
scroll to position [672, 0]
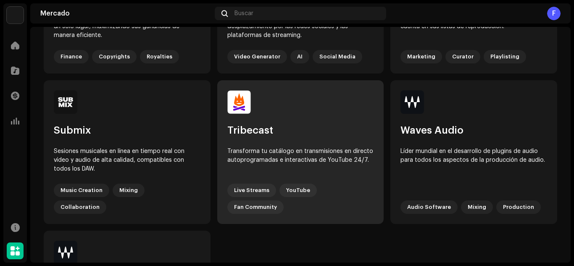
click at [287, 155] on div "Transforma tu catálogo en transmisiones en directo autoprogramadas e interactiv…" at bounding box center [300, 160] width 147 height 26
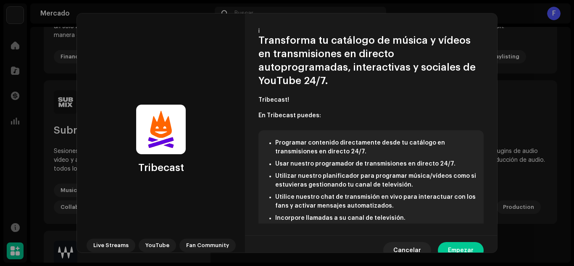
scroll to position [6, 0]
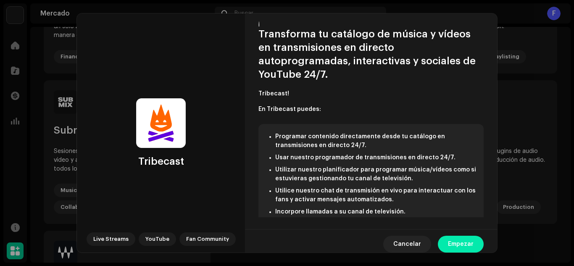
click at [471, 244] on button "Empezar" at bounding box center [461, 244] width 46 height 17
click at [403, 247] on span "Cancelar" at bounding box center [407, 244] width 28 height 17
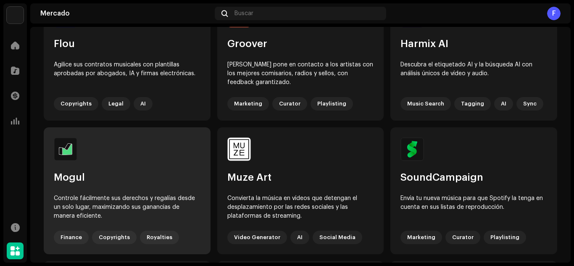
scroll to position [490, 0]
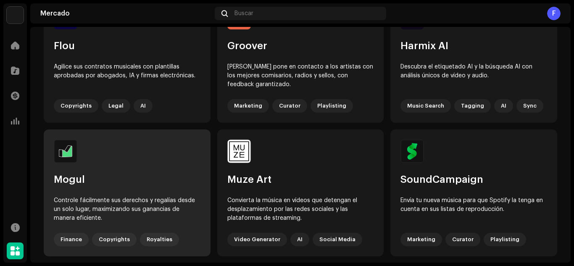
click at [107, 200] on div "Controle fácilmente sus derechos y regalías desde un solo lugar, maximizando su…" at bounding box center [127, 209] width 147 height 26
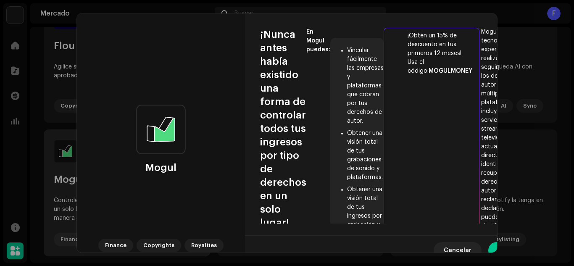
scroll to position [10, 0]
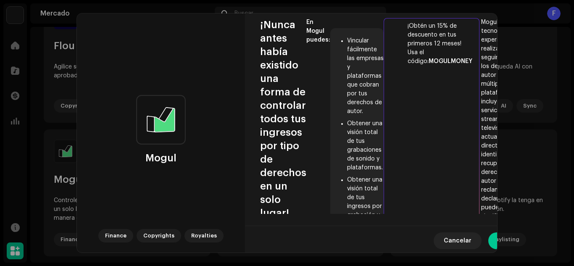
click at [110, 238] on div "Finance" at bounding box center [115, 235] width 35 height 13
click at [488, 242] on button "Empezar" at bounding box center [511, 240] width 46 height 17
click at [444, 241] on span "Cancelar" at bounding box center [458, 240] width 28 height 17
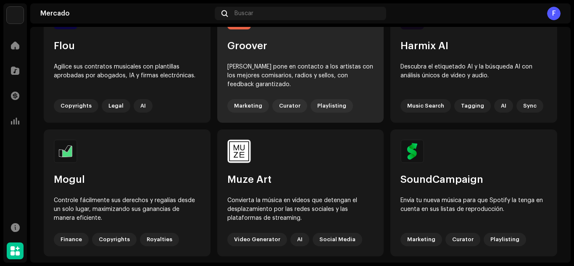
click at [303, 73] on div "[PERSON_NAME] pone en contacto a los artistas con los mejores comisarios, radio…" at bounding box center [300, 76] width 147 height 26
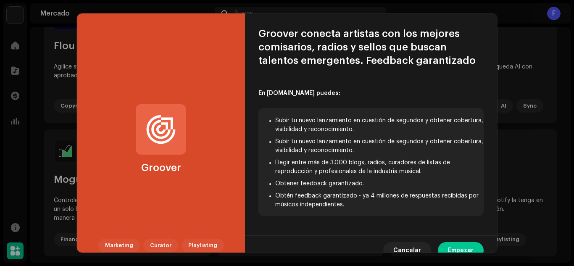
scroll to position [6, 0]
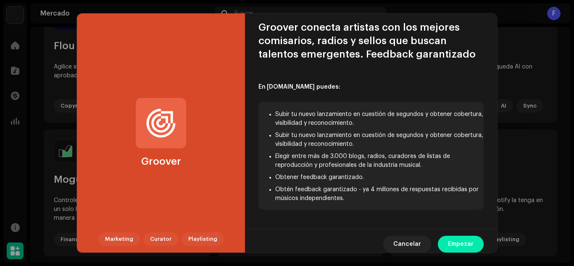
click at [451, 243] on span "Empezar" at bounding box center [461, 244] width 26 height 17
click at [408, 241] on span "Cancelar" at bounding box center [407, 244] width 28 height 17
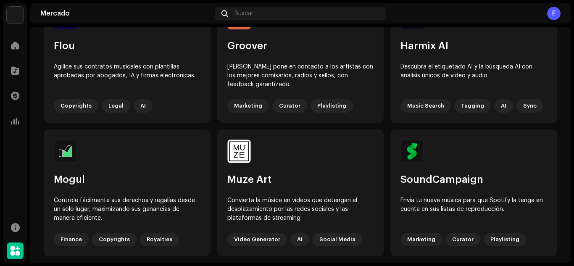
click at [17, 14] on img at bounding box center [15, 15] width 17 height 17
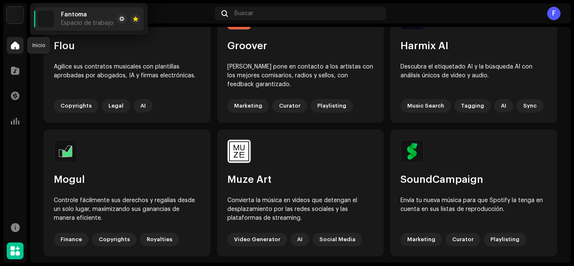
click at [14, 42] on span at bounding box center [15, 45] width 8 height 7
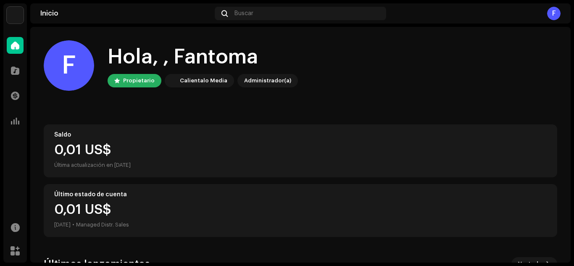
click at [261, 80] on div "Administrador(a)" at bounding box center [267, 81] width 47 height 10
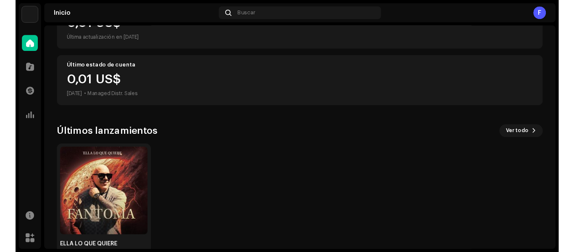
scroll to position [149, 0]
